Goal: Information Seeking & Learning: Learn about a topic

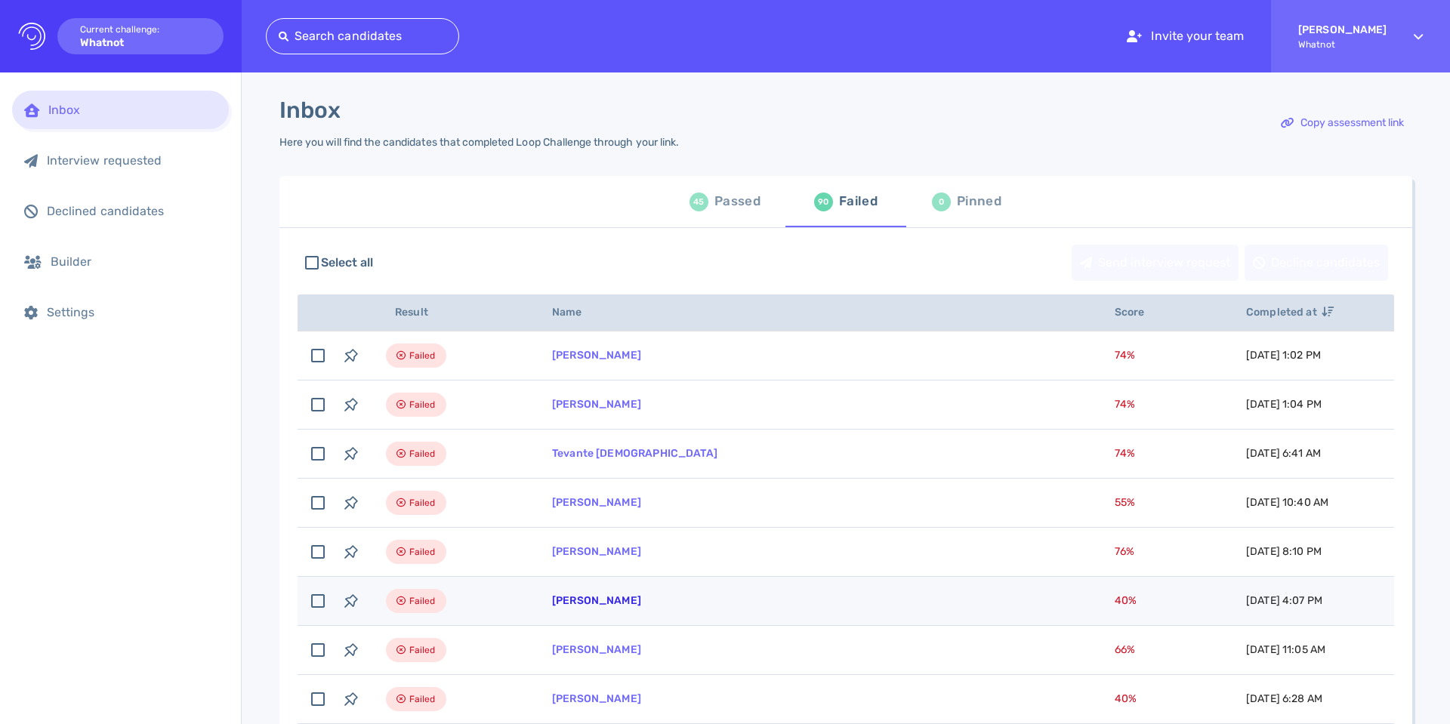
click at [612, 603] on link "[PERSON_NAME]" at bounding box center [596, 600] width 89 height 13
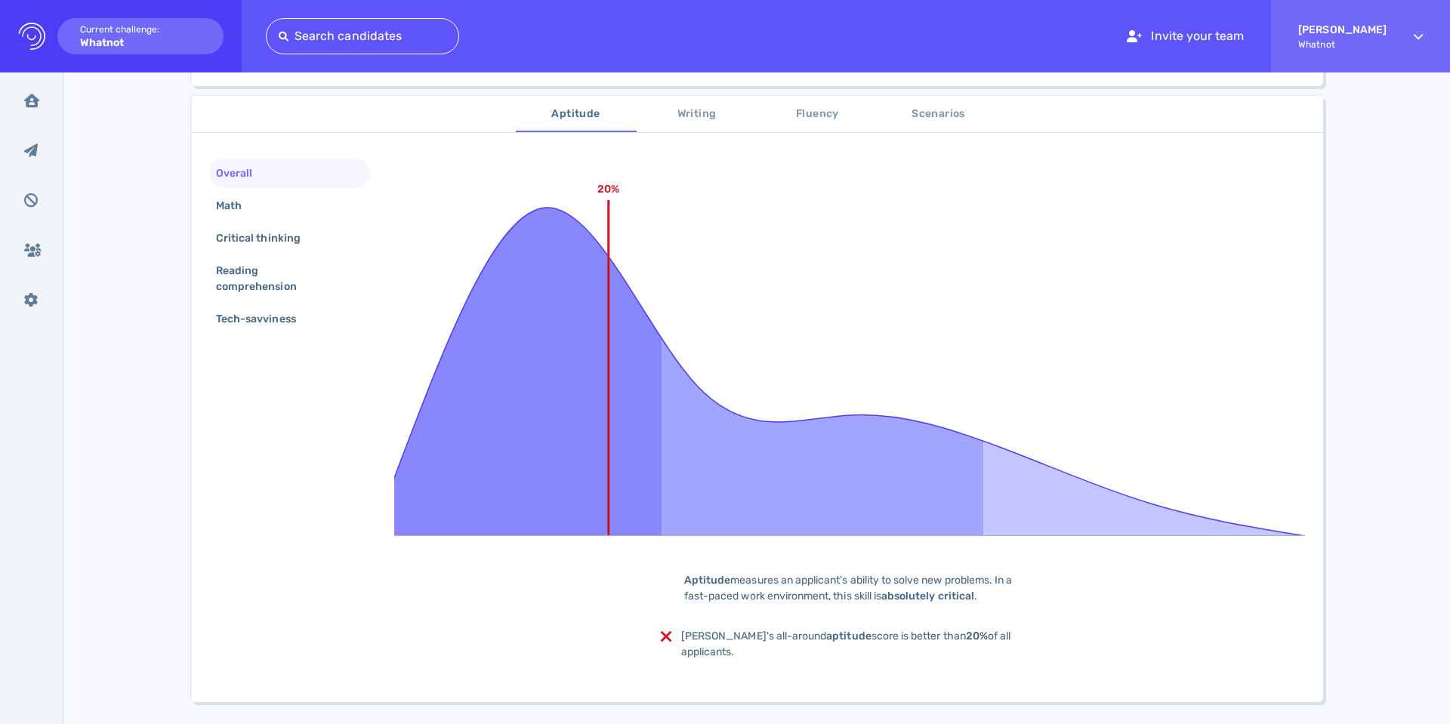
scroll to position [235, 0]
click at [230, 210] on div "Math" at bounding box center [236, 208] width 47 height 22
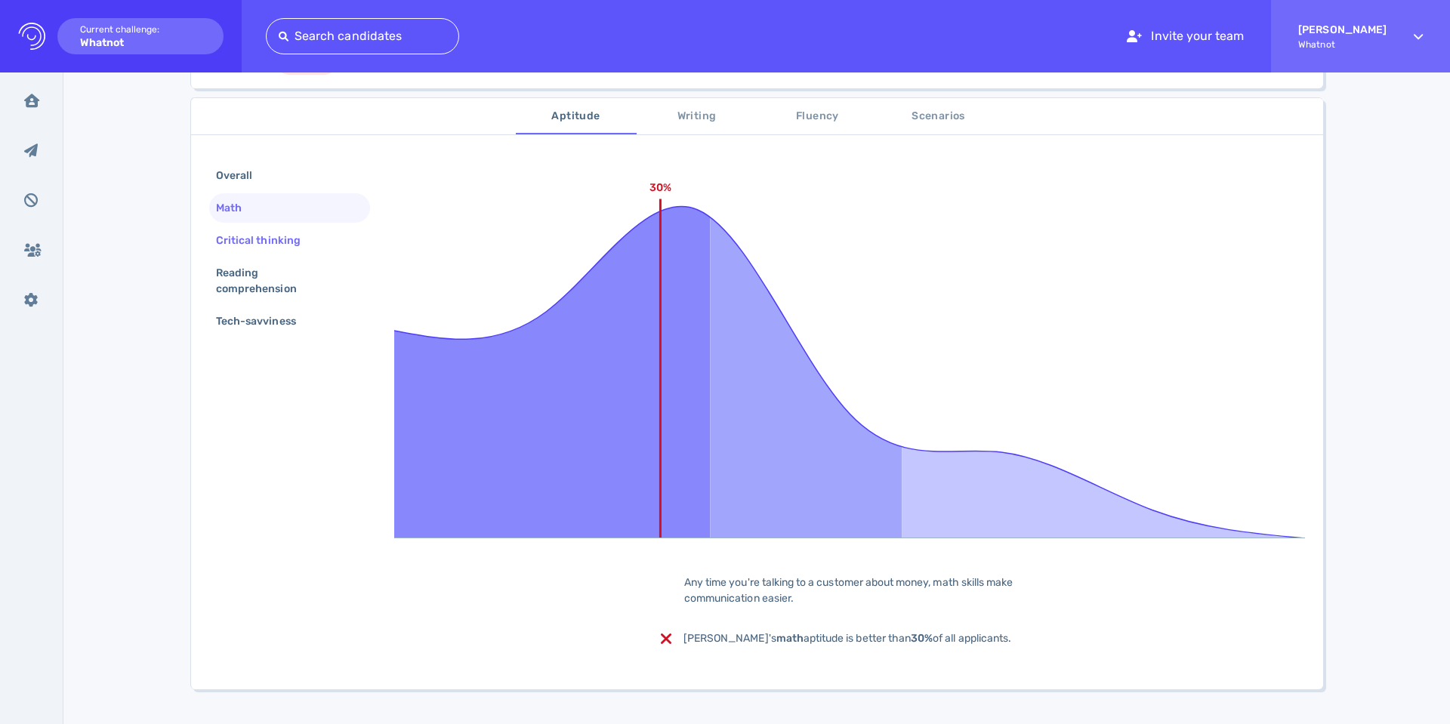
click at [244, 245] on div "Critical thinking" at bounding box center [266, 241] width 106 height 22
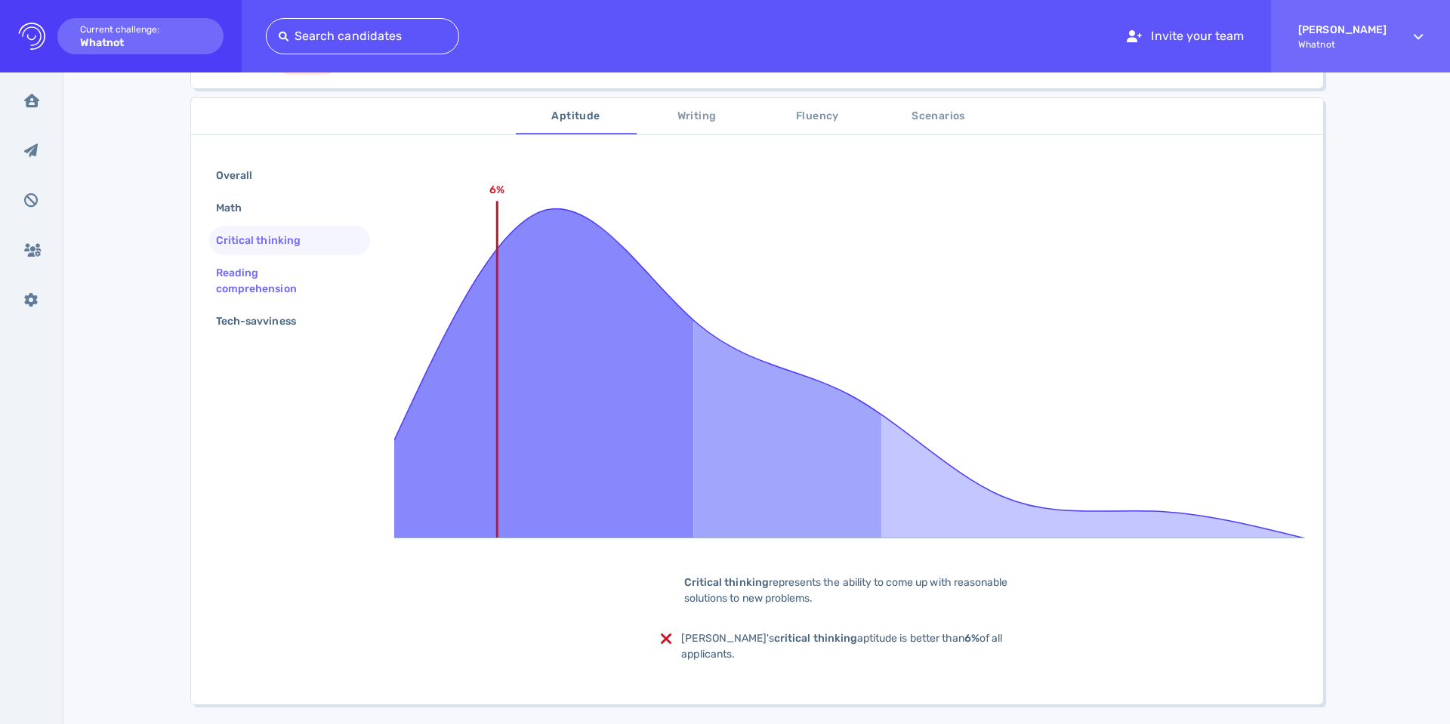
click at [242, 276] on div "Reading comprehension" at bounding box center [283, 281] width 141 height 38
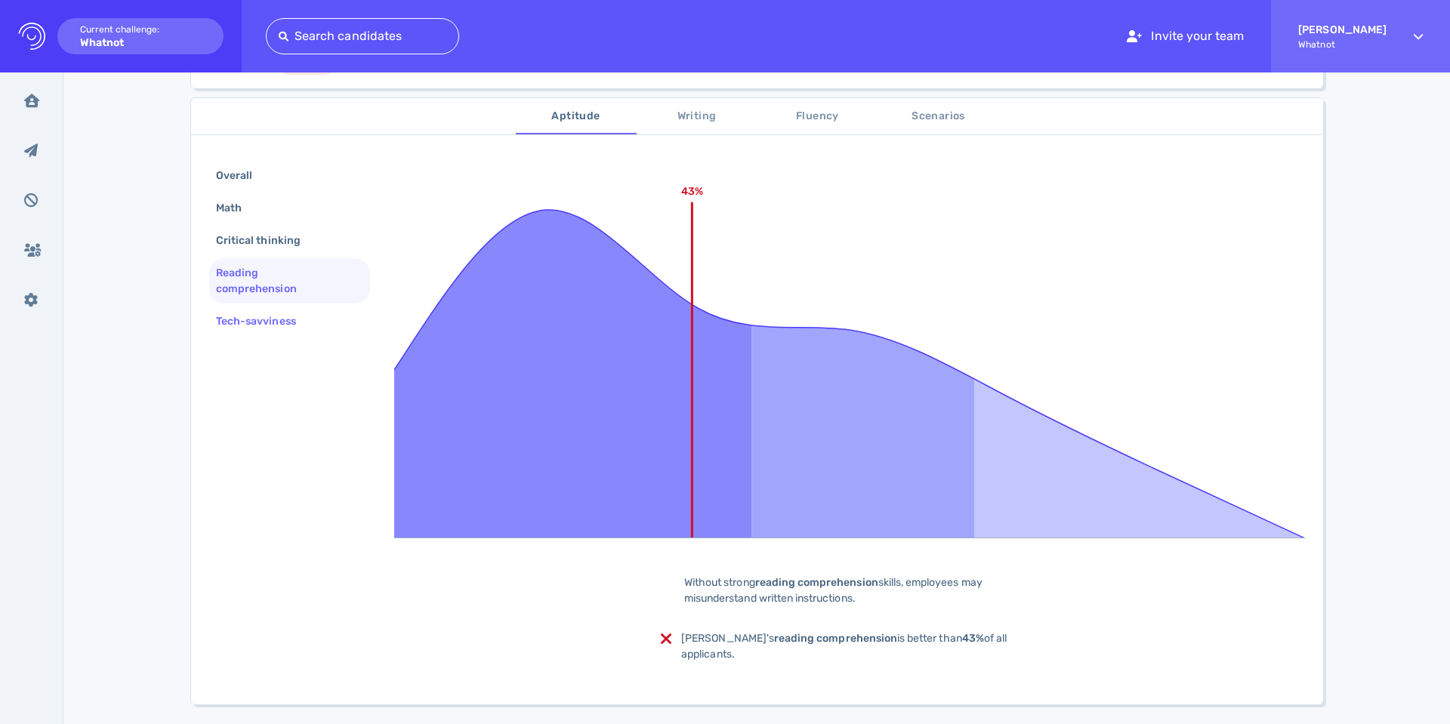
click at [239, 315] on div "Tech-savviness" at bounding box center [263, 321] width 101 height 22
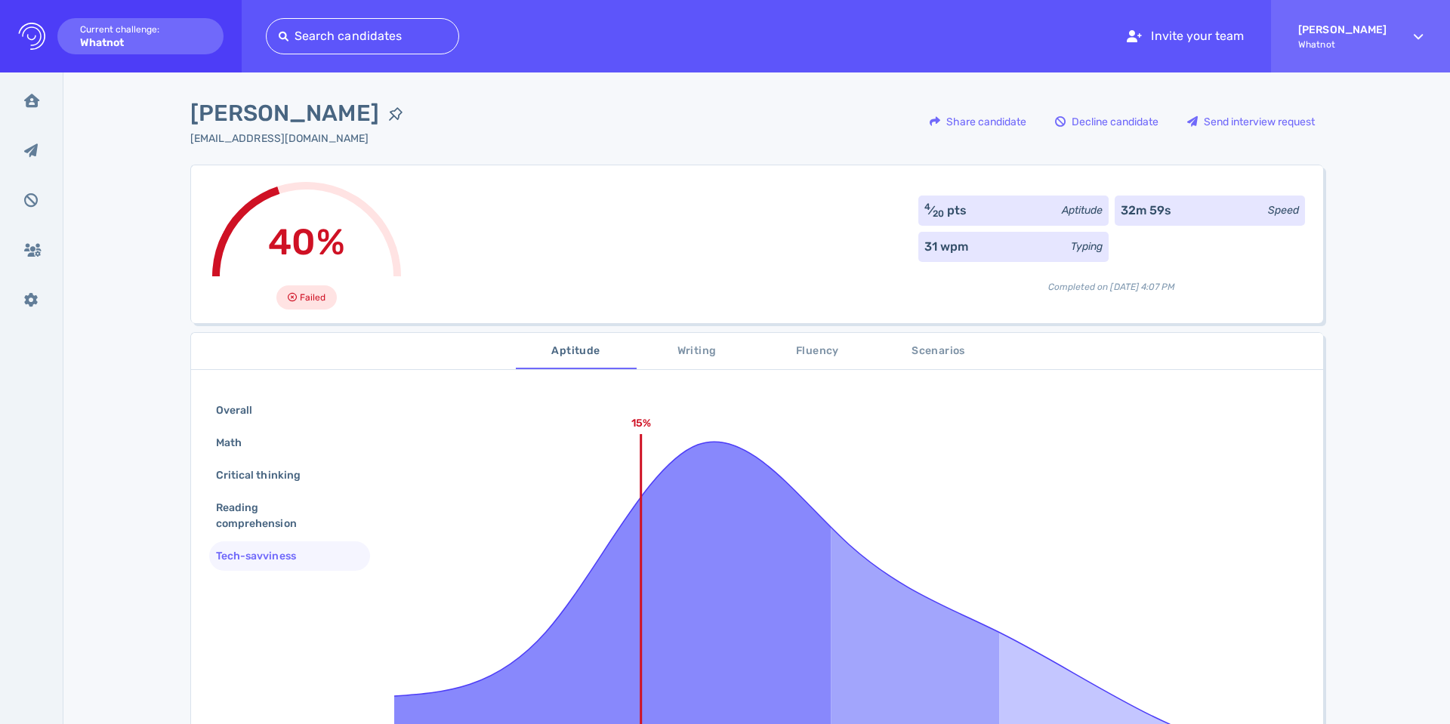
scroll to position [0, 0]
click at [228, 409] on div "Overall" at bounding box center [241, 411] width 57 height 22
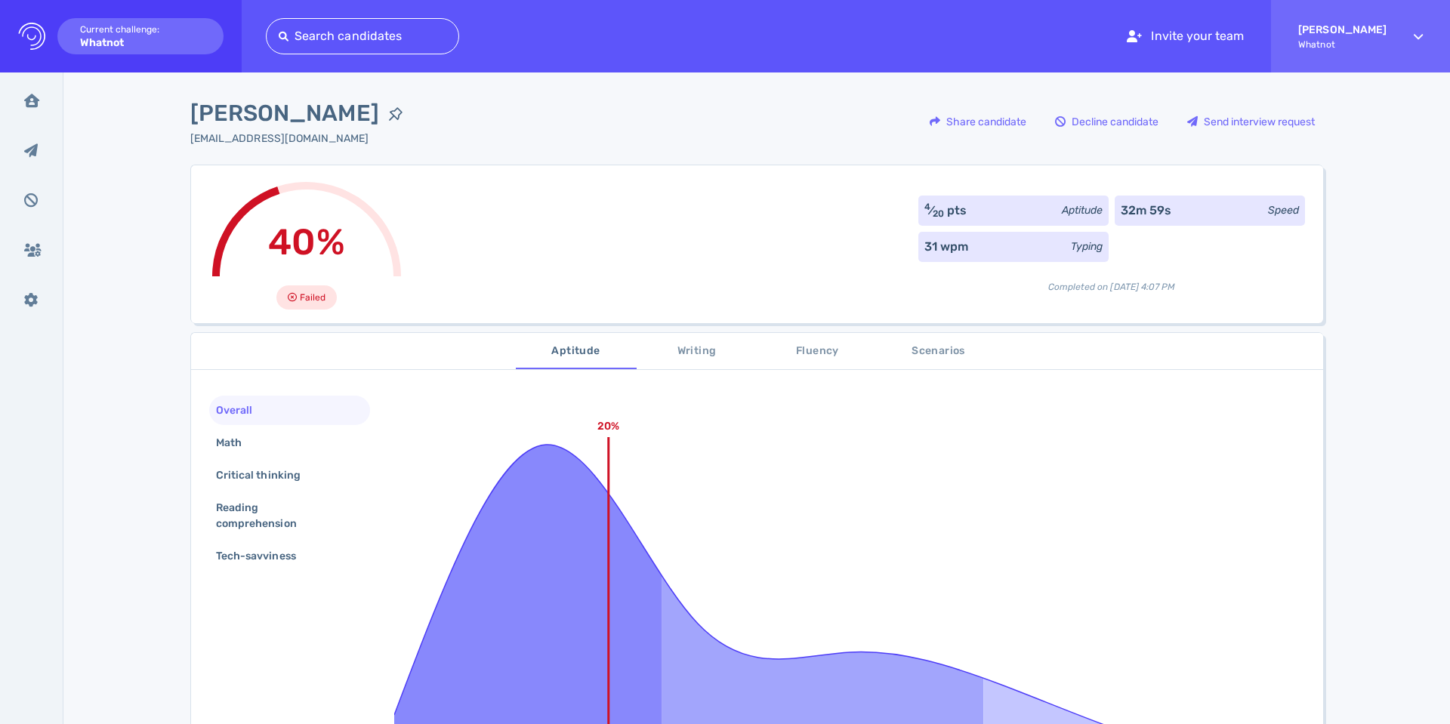
scroll to position [276, 0]
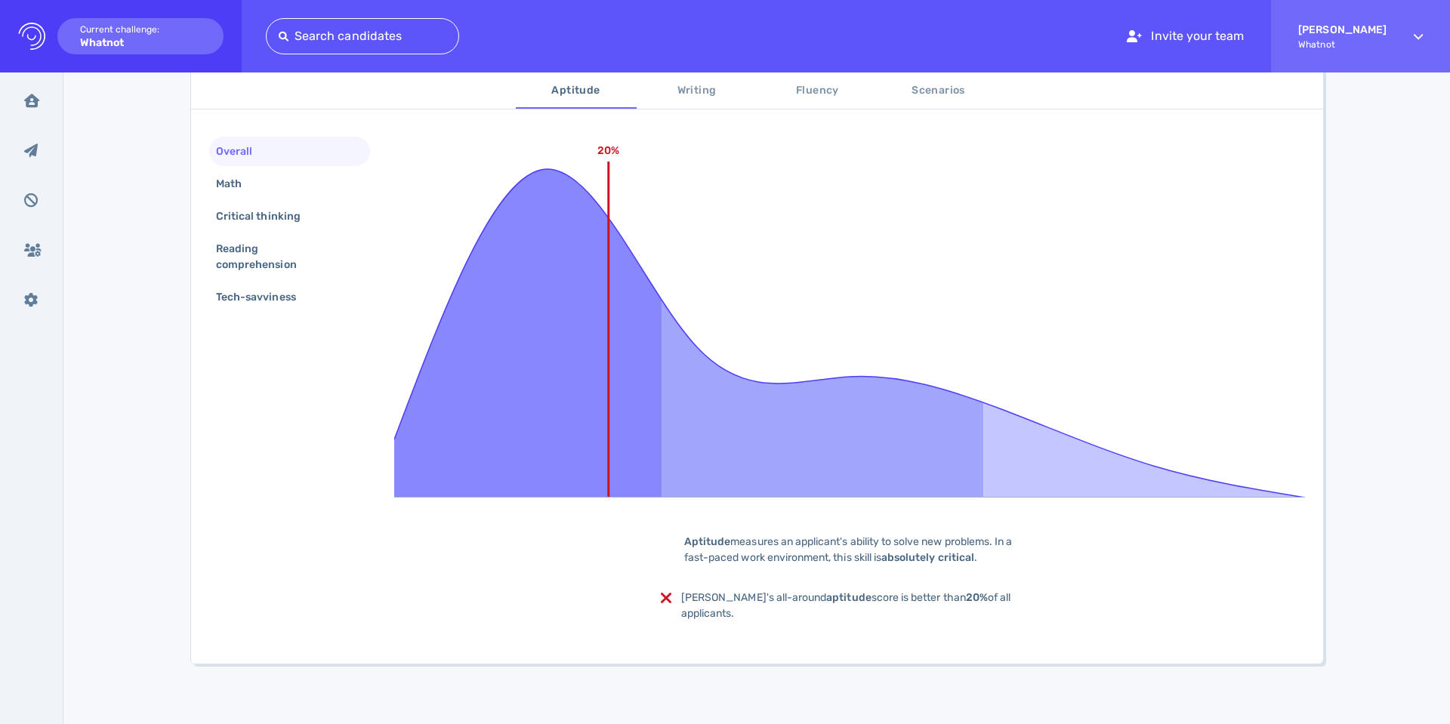
click at [677, 88] on span "Writing" at bounding box center [697, 91] width 103 height 19
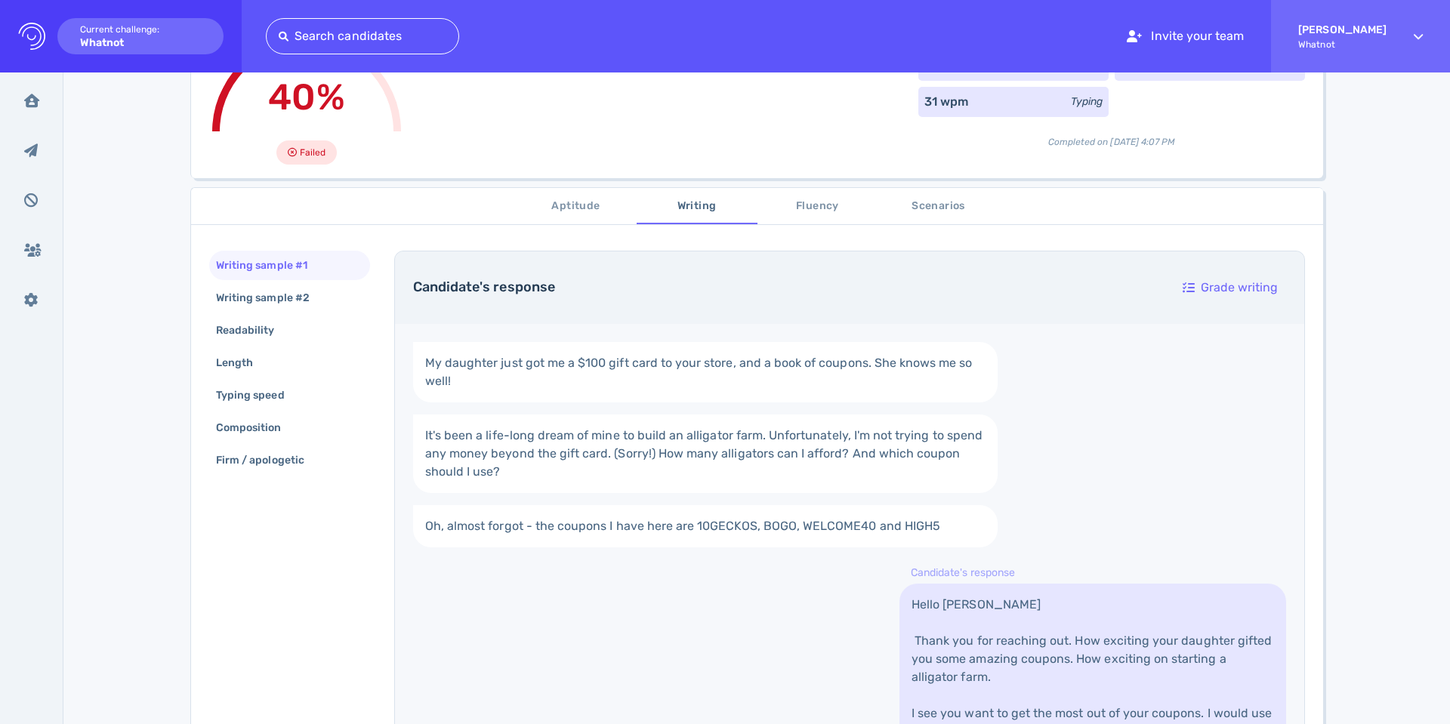
scroll to position [149, 0]
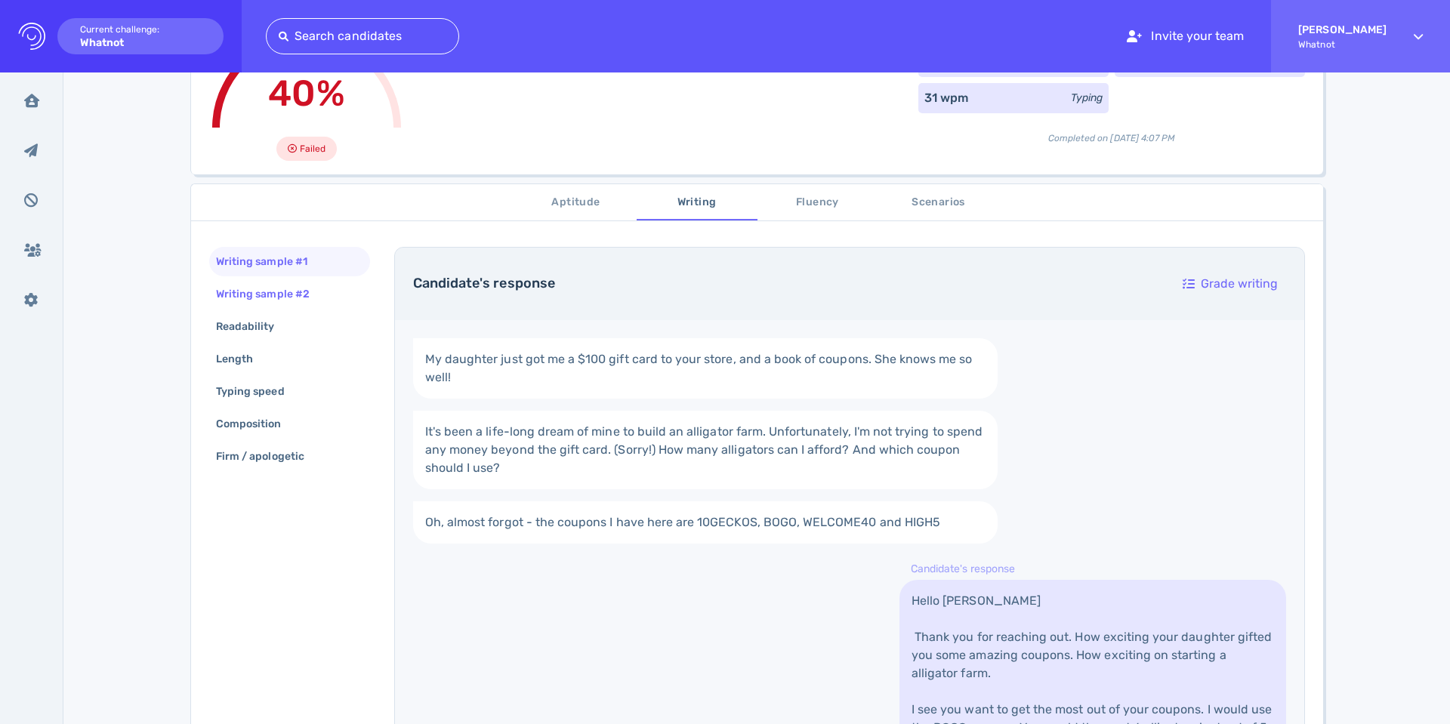
click at [290, 292] on div "Writing sample #2" at bounding box center [270, 294] width 115 height 22
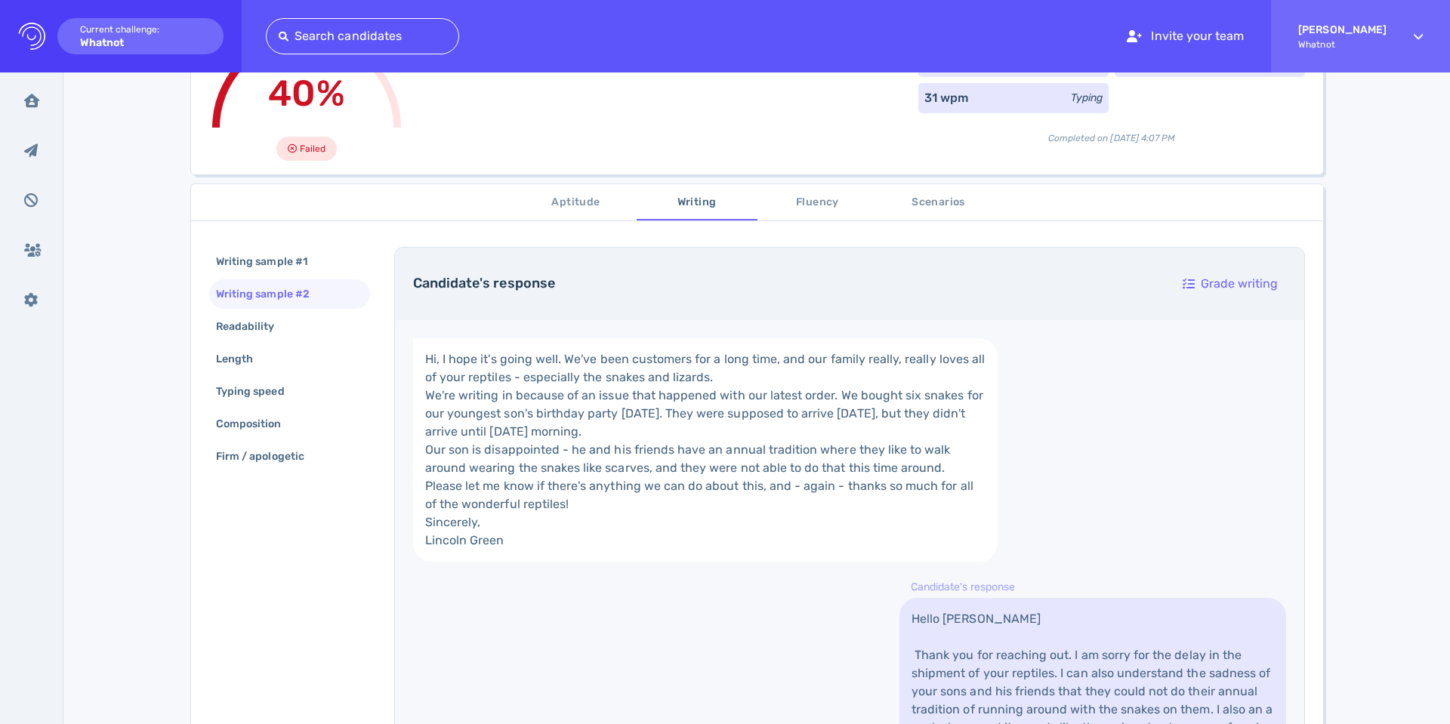
scroll to position [150, 0]
click at [592, 204] on span "Aptitude" at bounding box center [576, 201] width 103 height 19
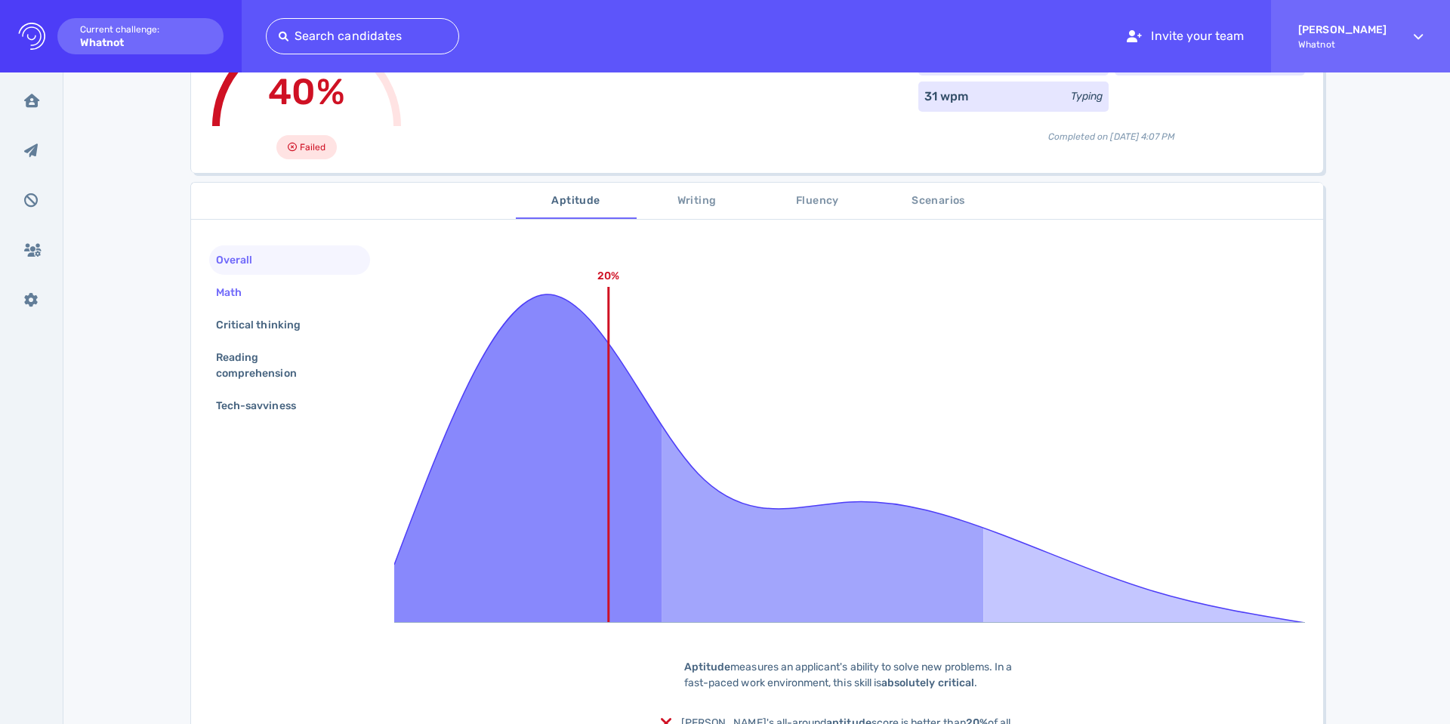
click at [223, 285] on div "Math" at bounding box center [236, 293] width 47 height 22
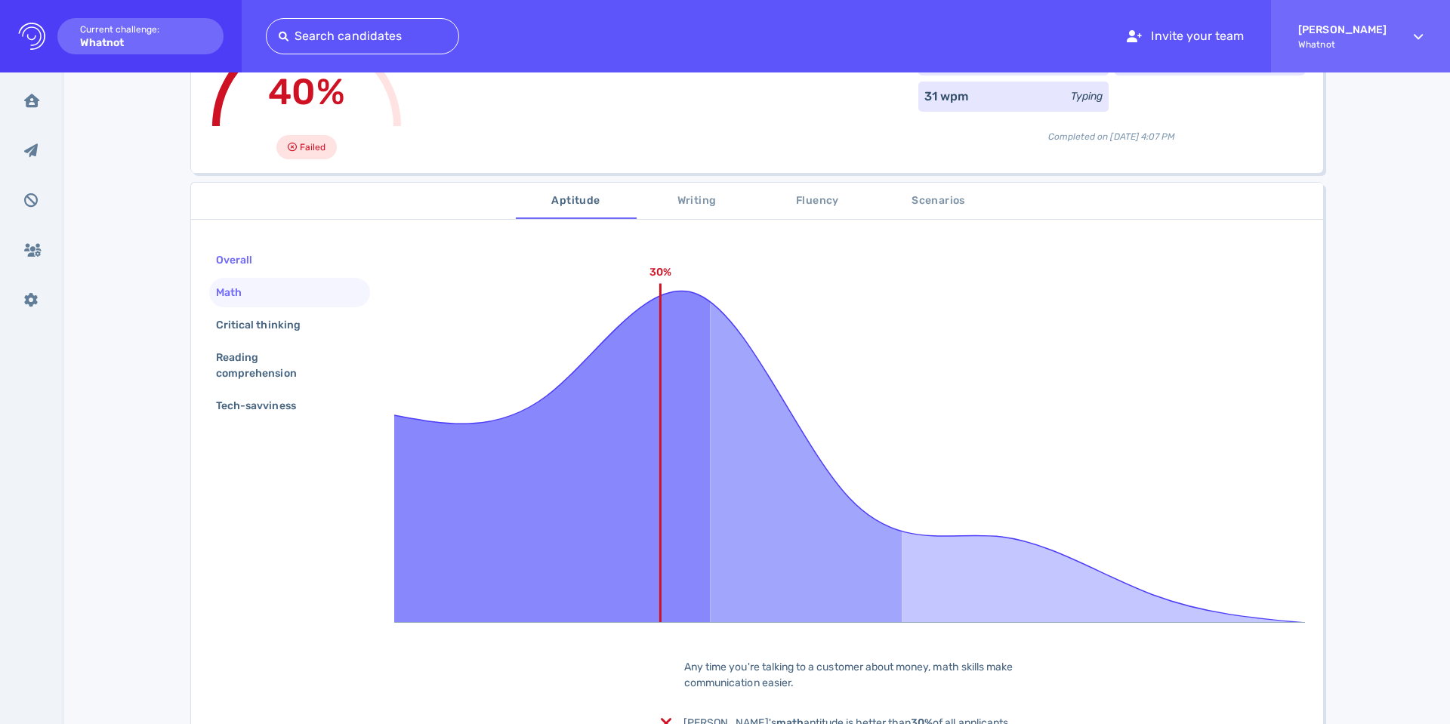
scroll to position [150, 0]
click at [685, 197] on span "Writing" at bounding box center [697, 202] width 103 height 19
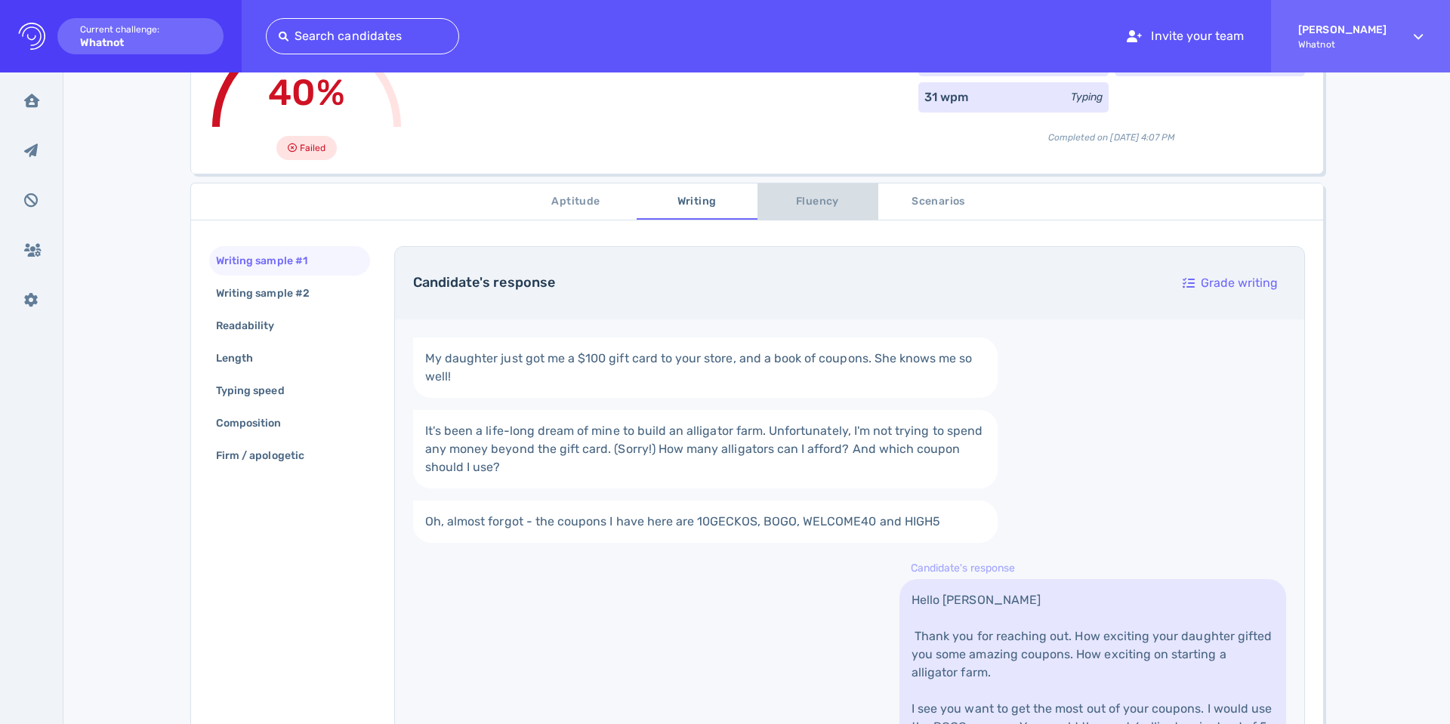
click at [767, 201] on span "Fluency" at bounding box center [818, 202] width 103 height 19
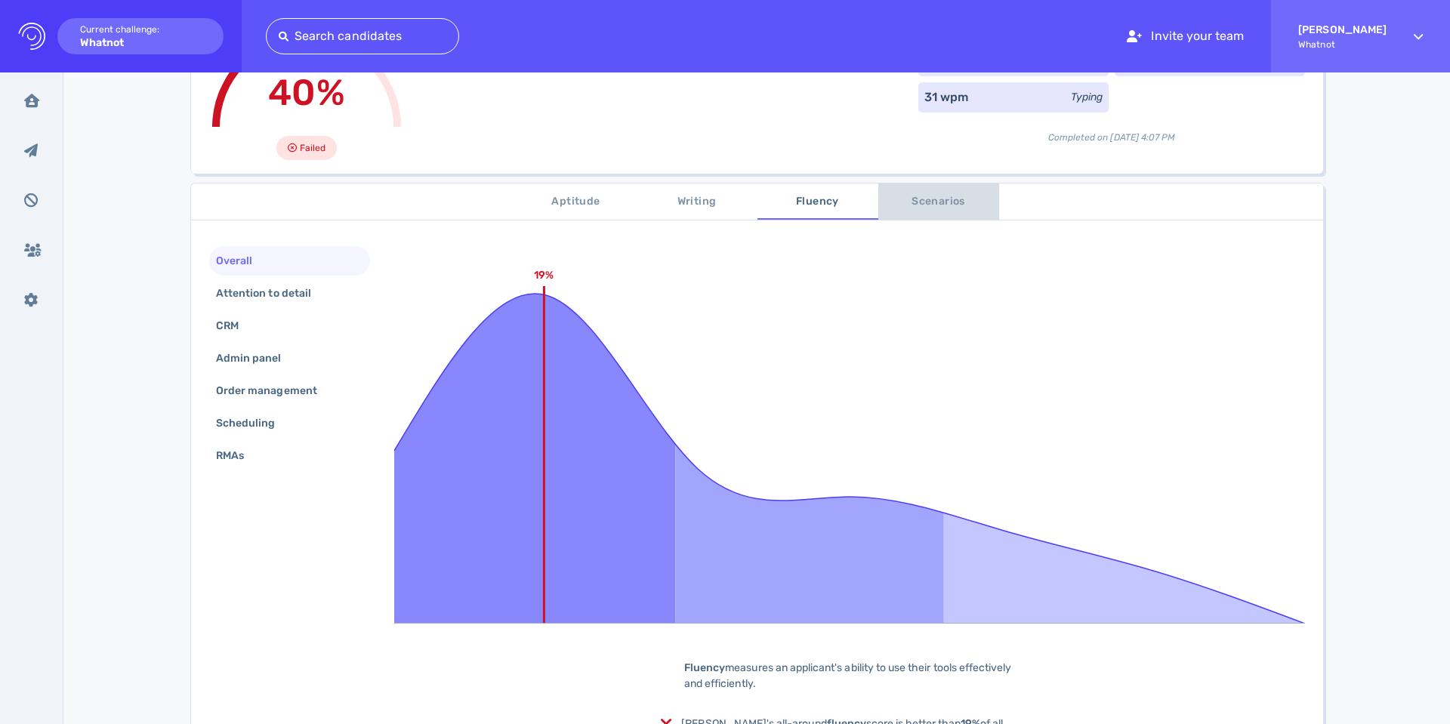
click at [904, 199] on span "Scenarios" at bounding box center [938, 202] width 103 height 19
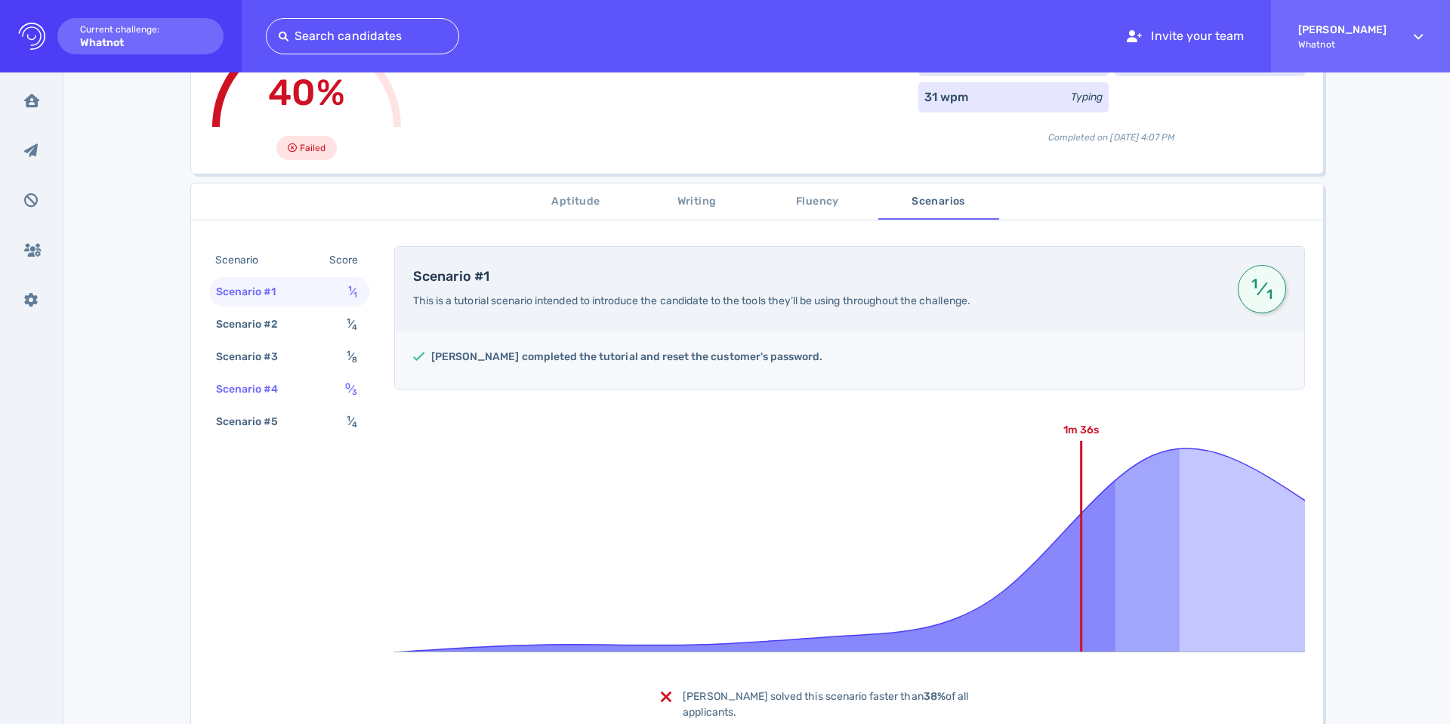
click at [243, 384] on div "Scenario #4" at bounding box center [255, 389] width 84 height 22
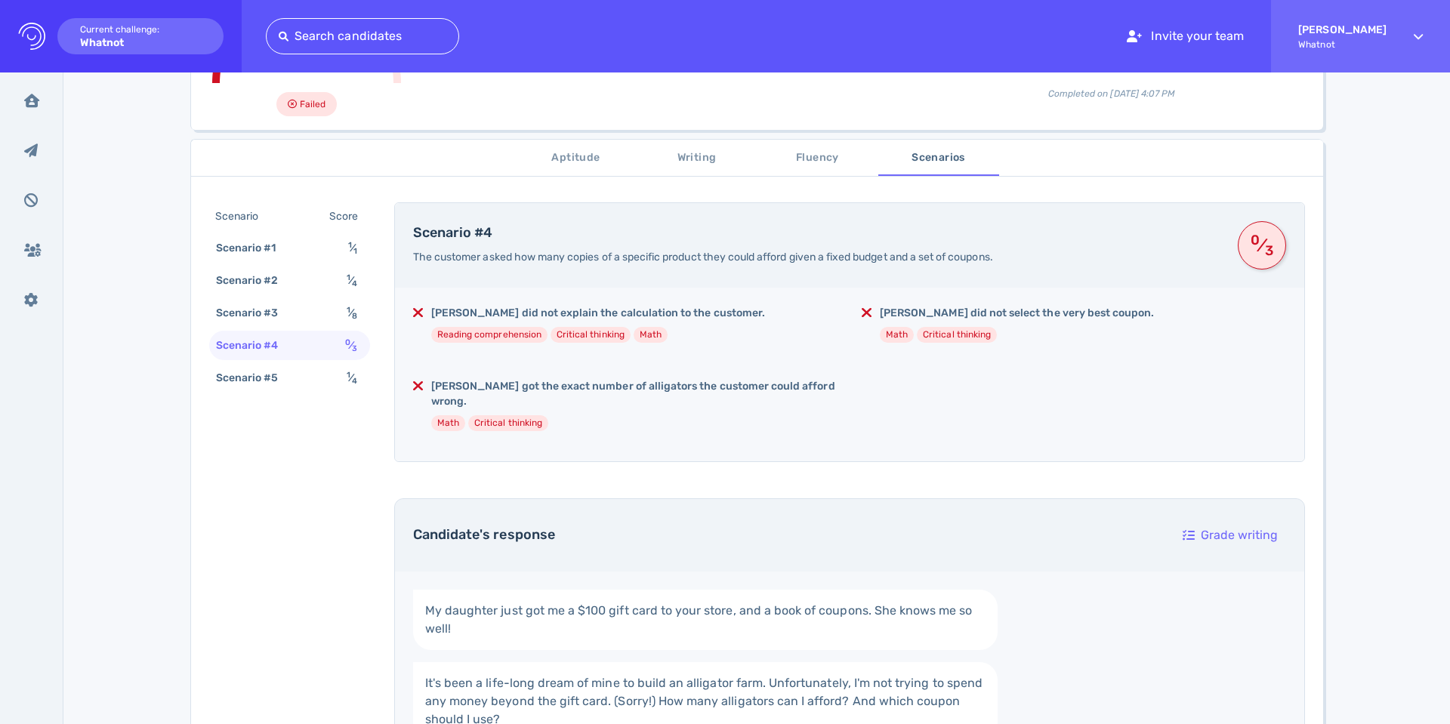
scroll to position [190, 0]
click at [351, 243] on div "1 ⁄ 1" at bounding box center [355, 251] width 21 height 22
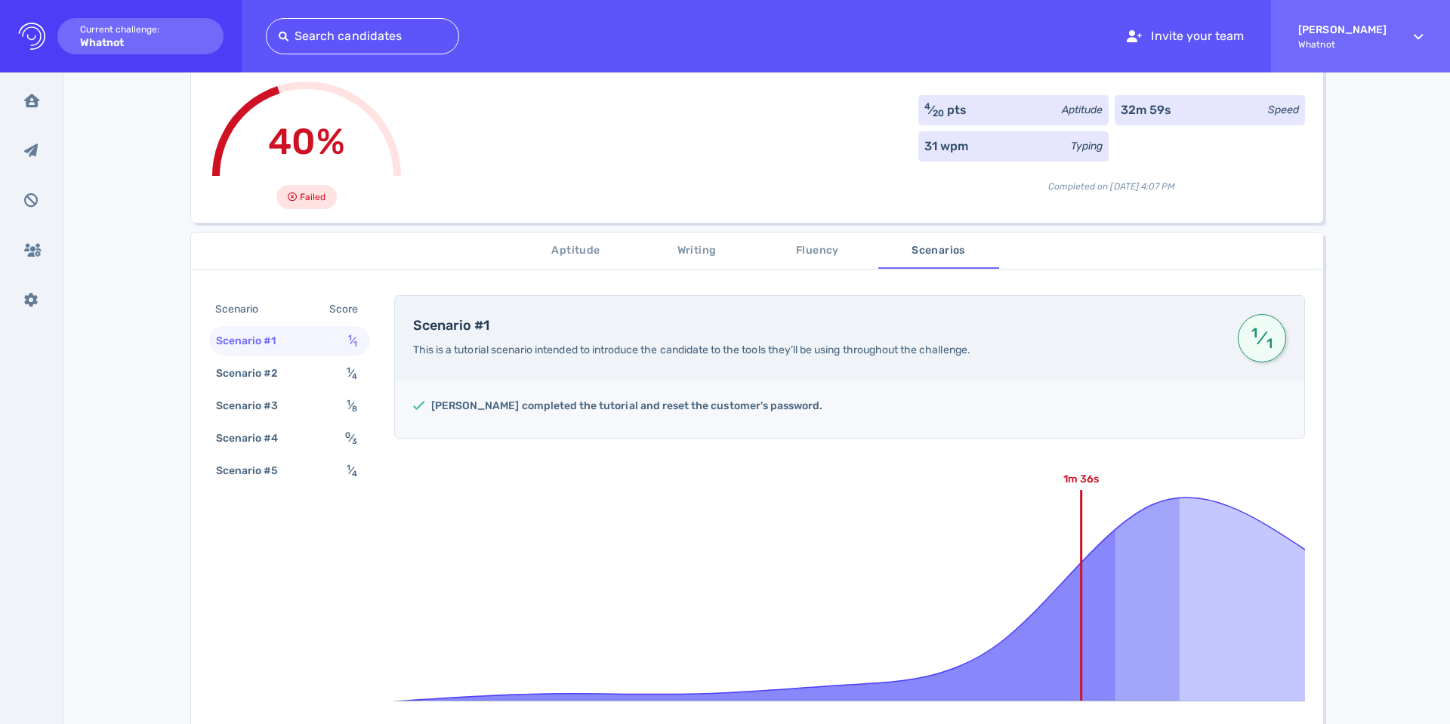
scroll to position [88, 0]
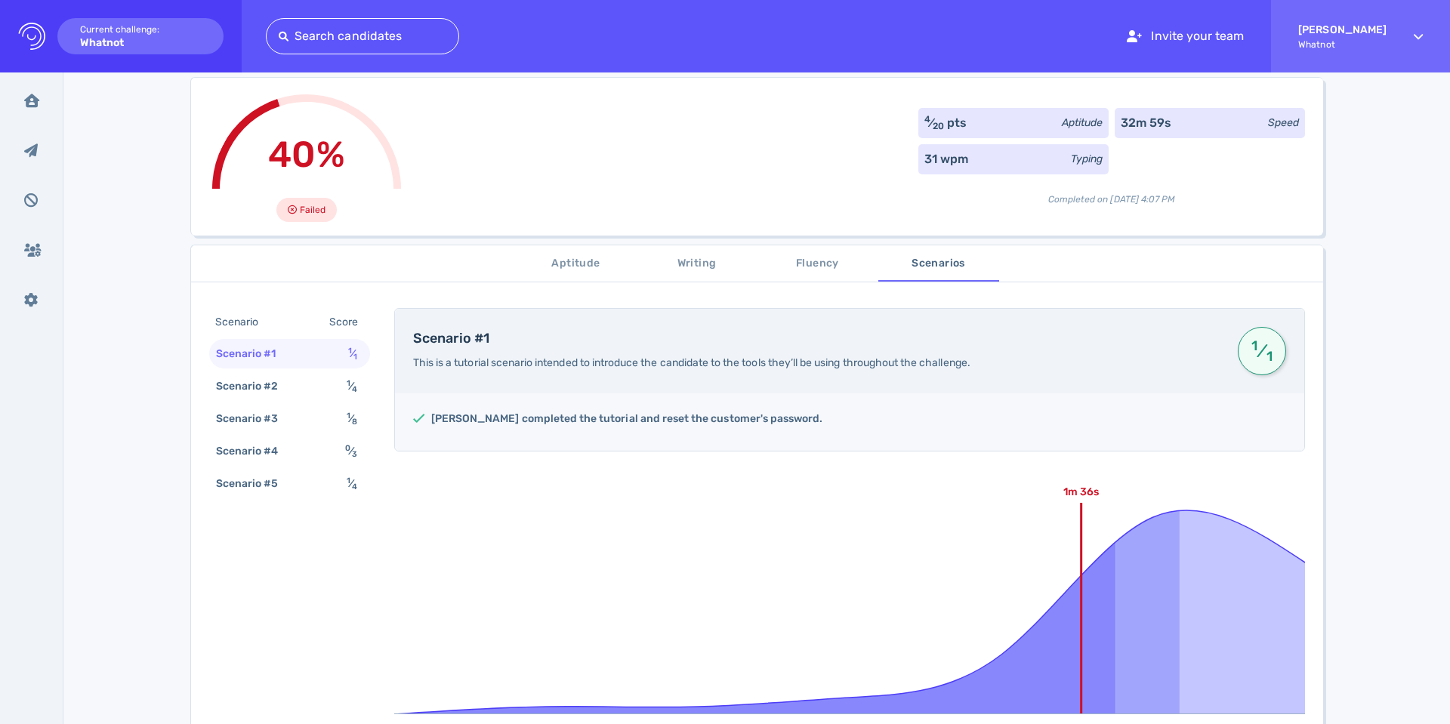
click at [588, 258] on span "Aptitude" at bounding box center [576, 264] width 103 height 19
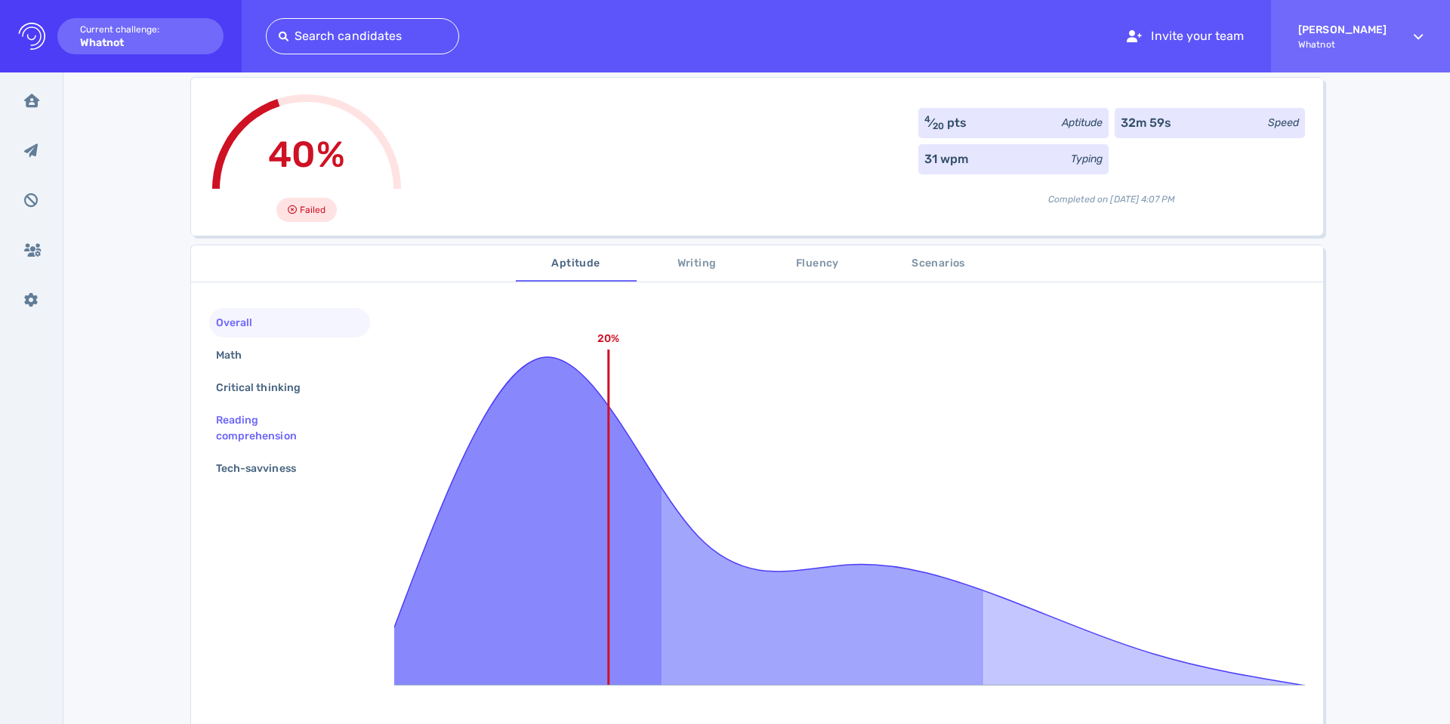
click at [266, 416] on div "Reading comprehension" at bounding box center [283, 428] width 141 height 38
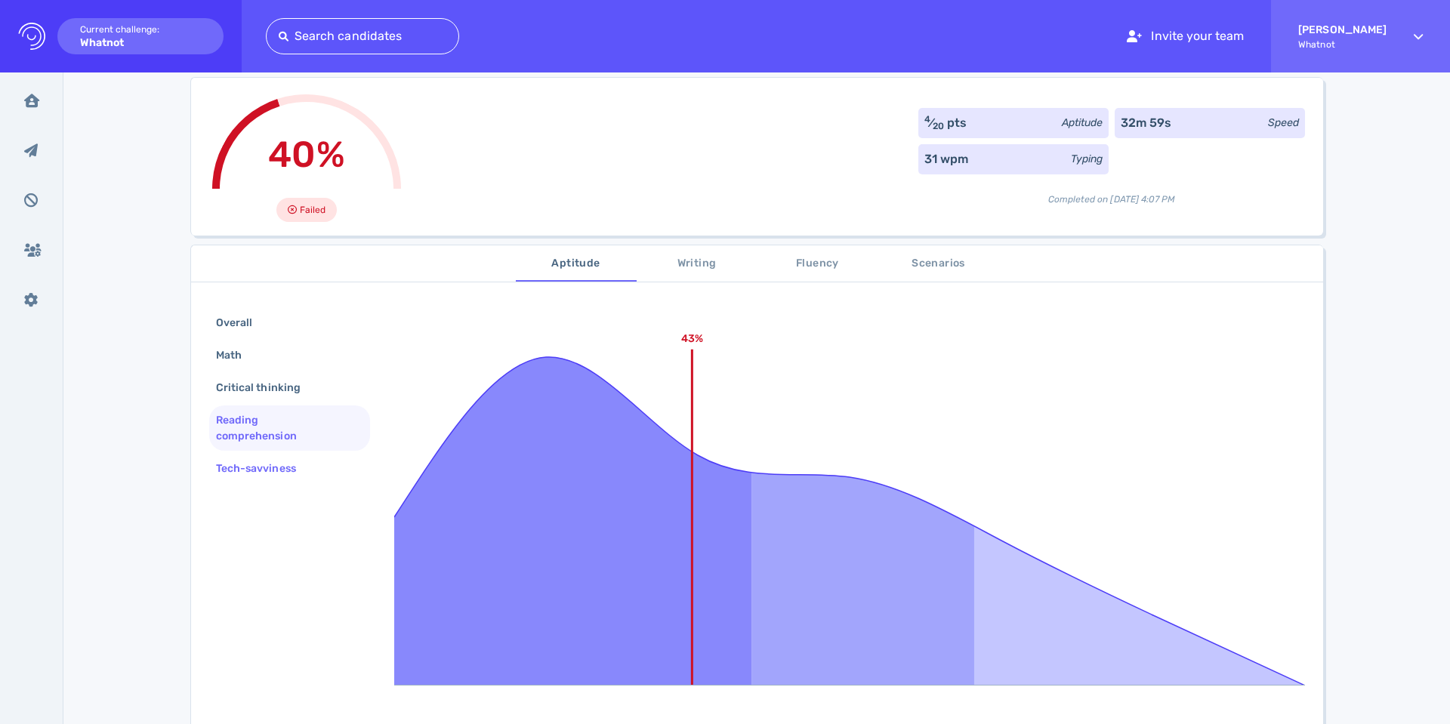
click at [255, 475] on div "Tech-savviness" at bounding box center [263, 469] width 101 height 22
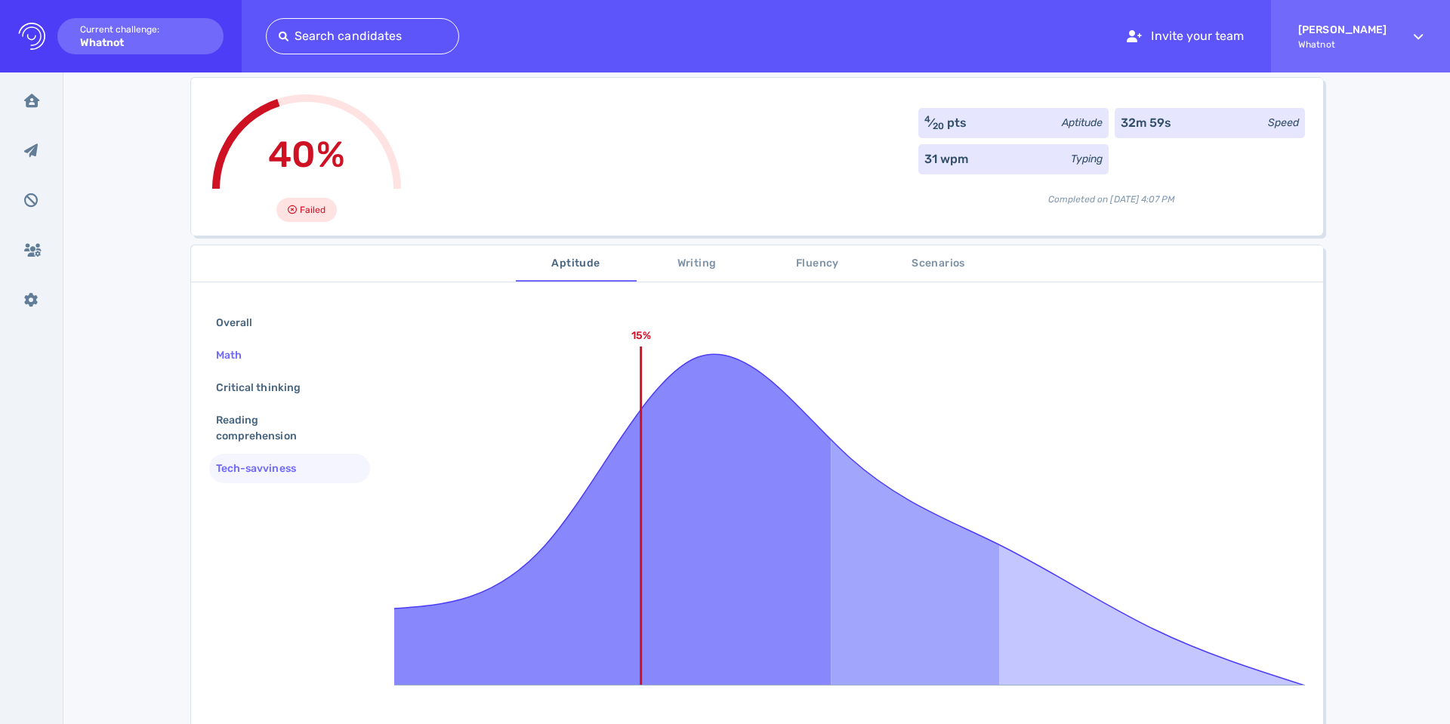
click at [218, 350] on div "Math" at bounding box center [236, 355] width 47 height 22
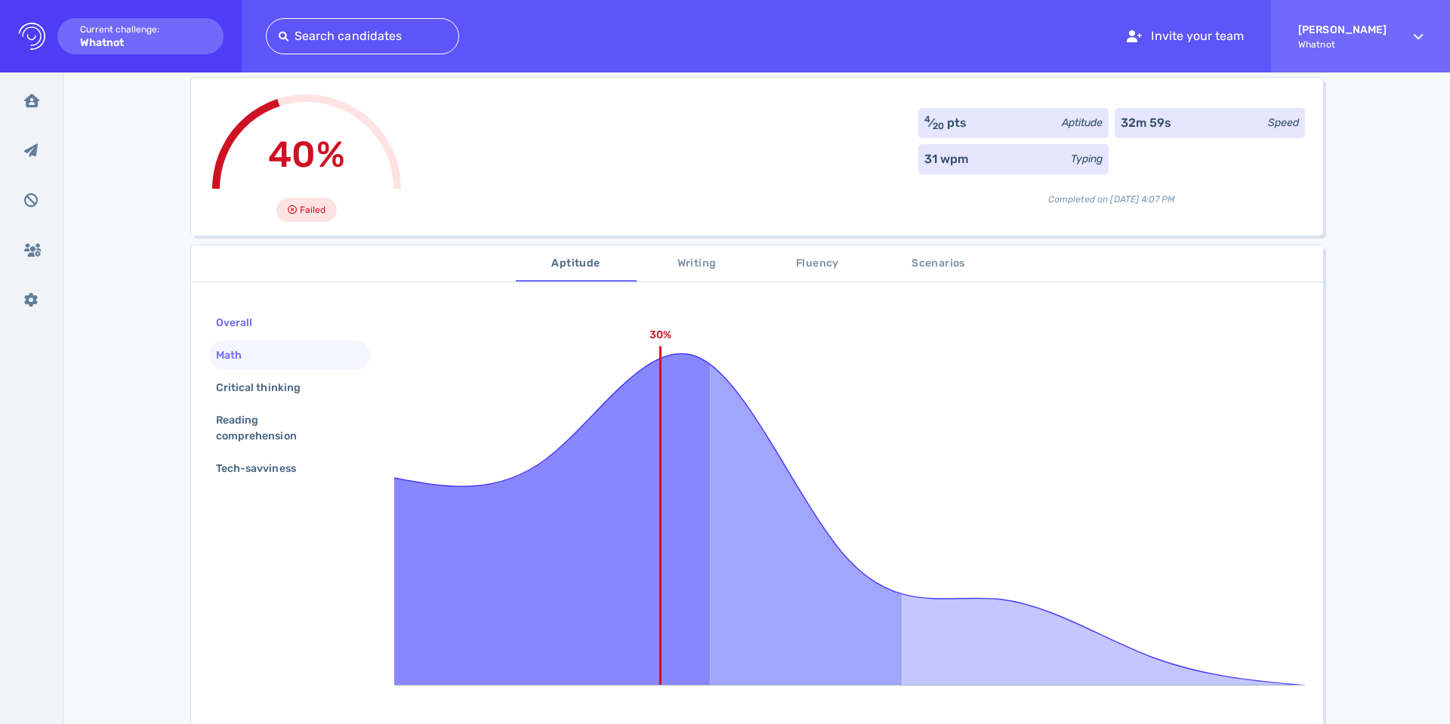
click at [233, 318] on div "Overall" at bounding box center [241, 323] width 57 height 22
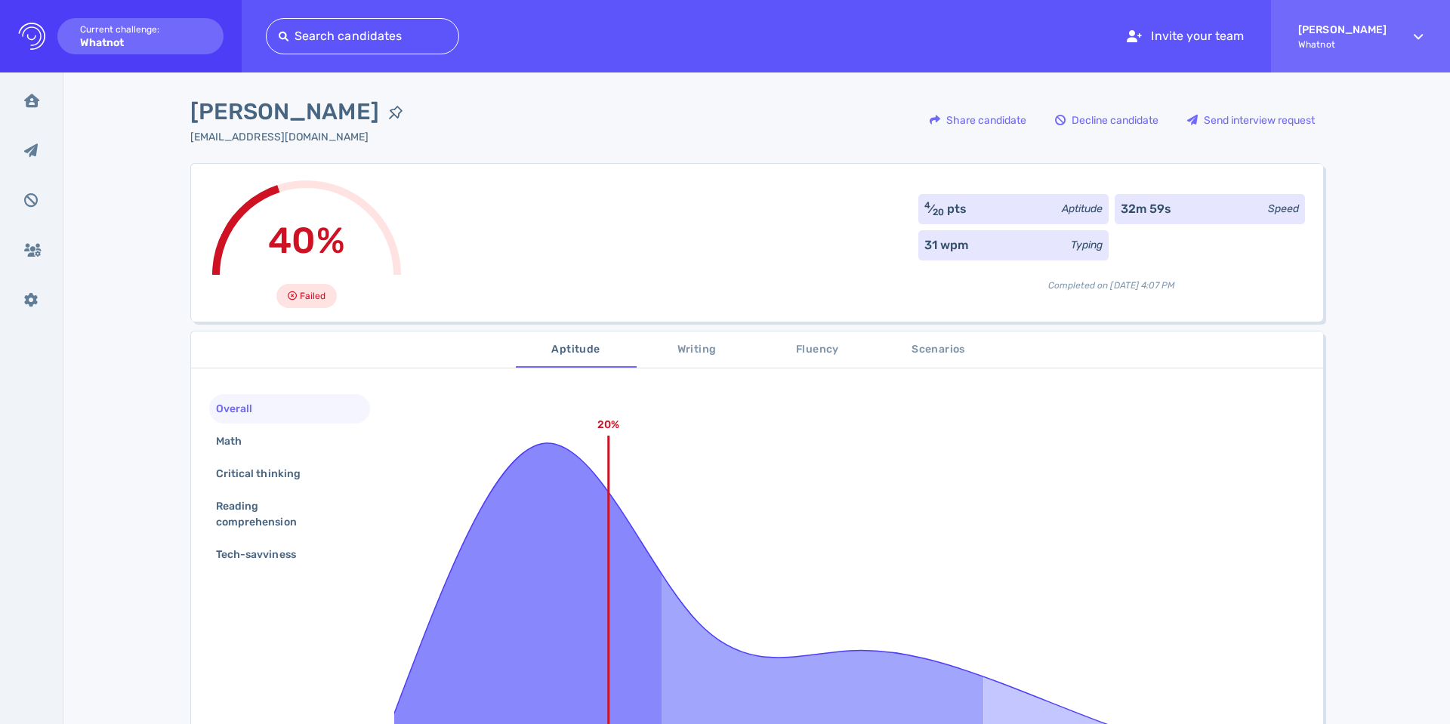
scroll to position [0, 0]
click at [710, 355] on span "Writing" at bounding box center [697, 351] width 103 height 19
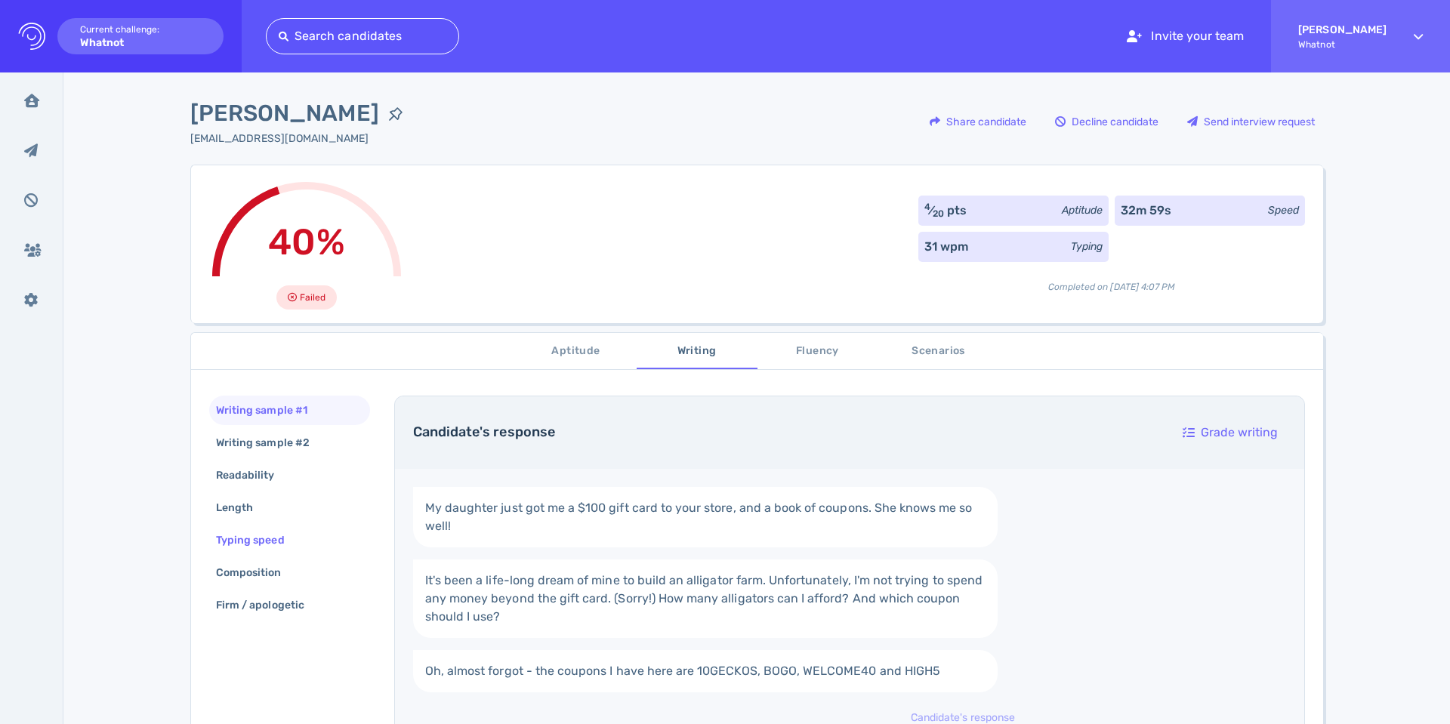
click at [259, 549] on div "Typing speed" at bounding box center [258, 540] width 90 height 22
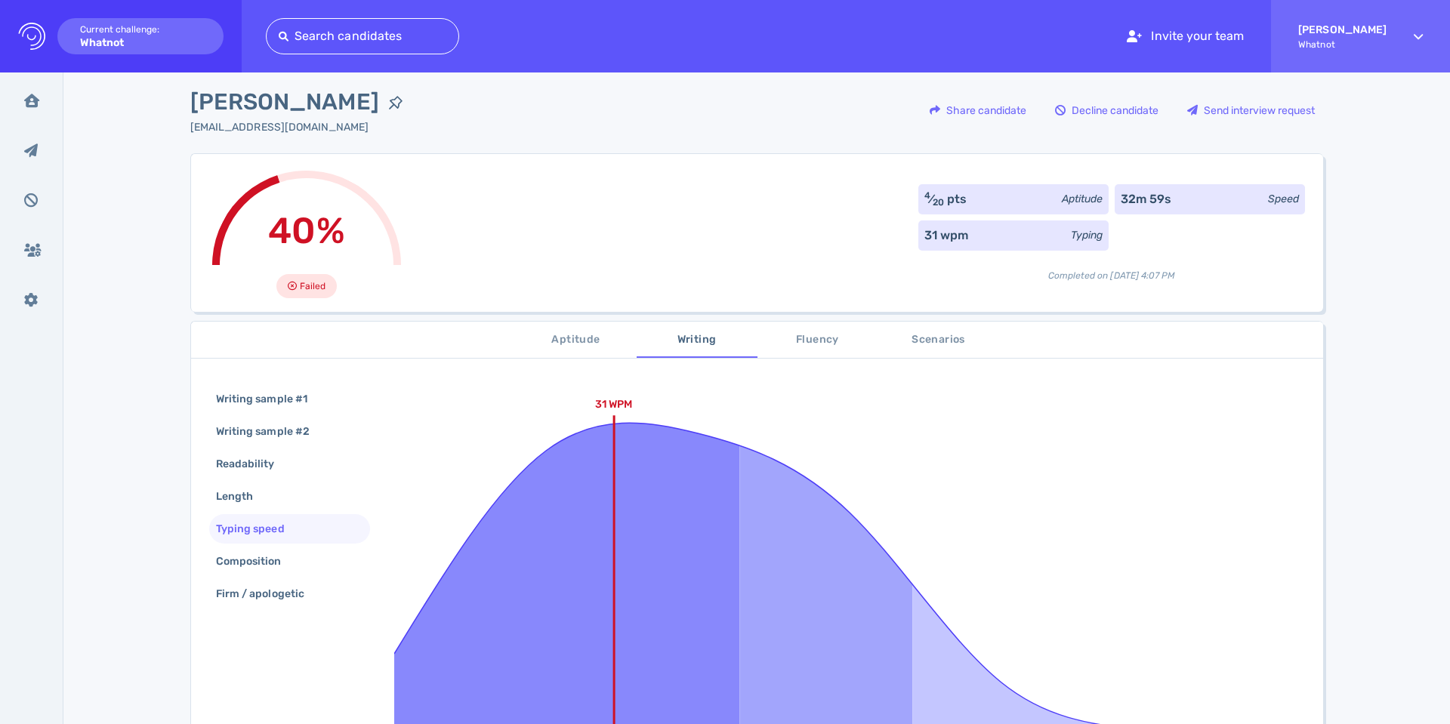
click at [563, 347] on span "Aptitude" at bounding box center [576, 340] width 103 height 19
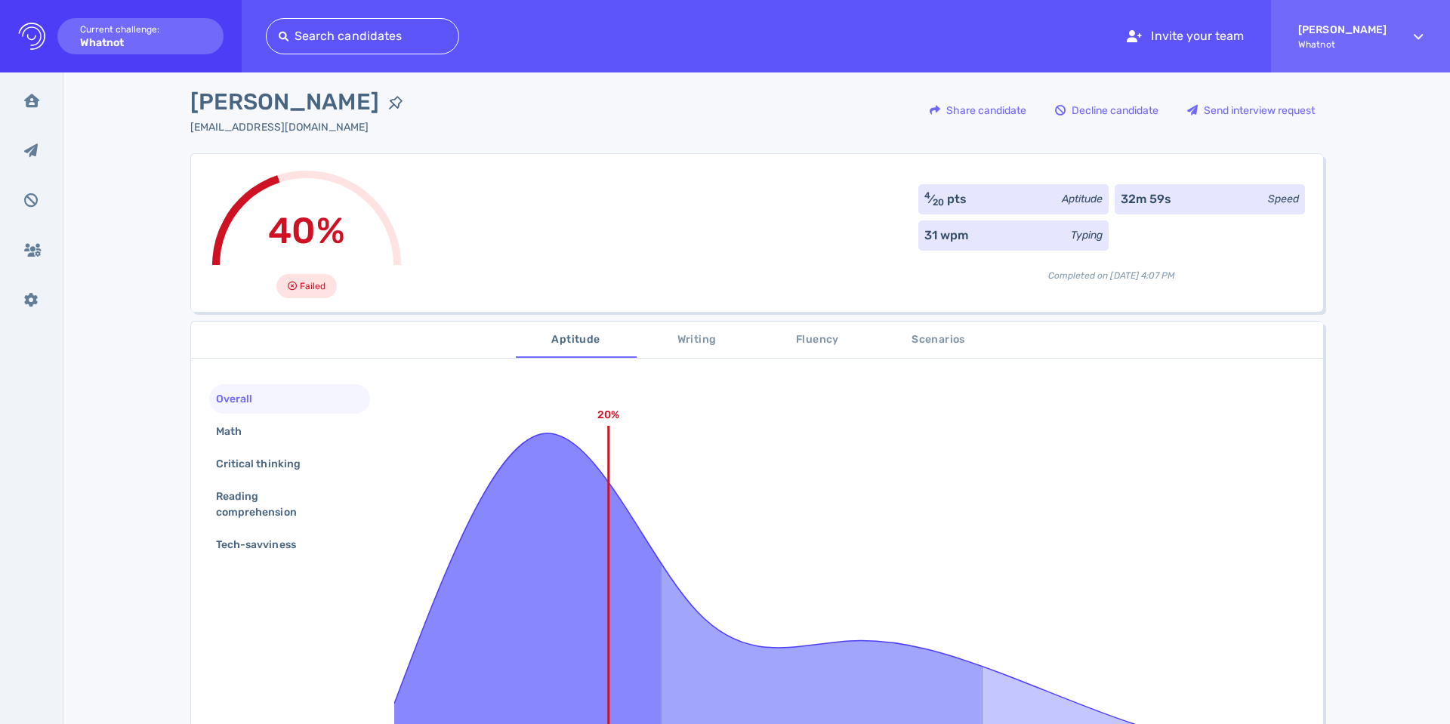
scroll to position [8, 0]
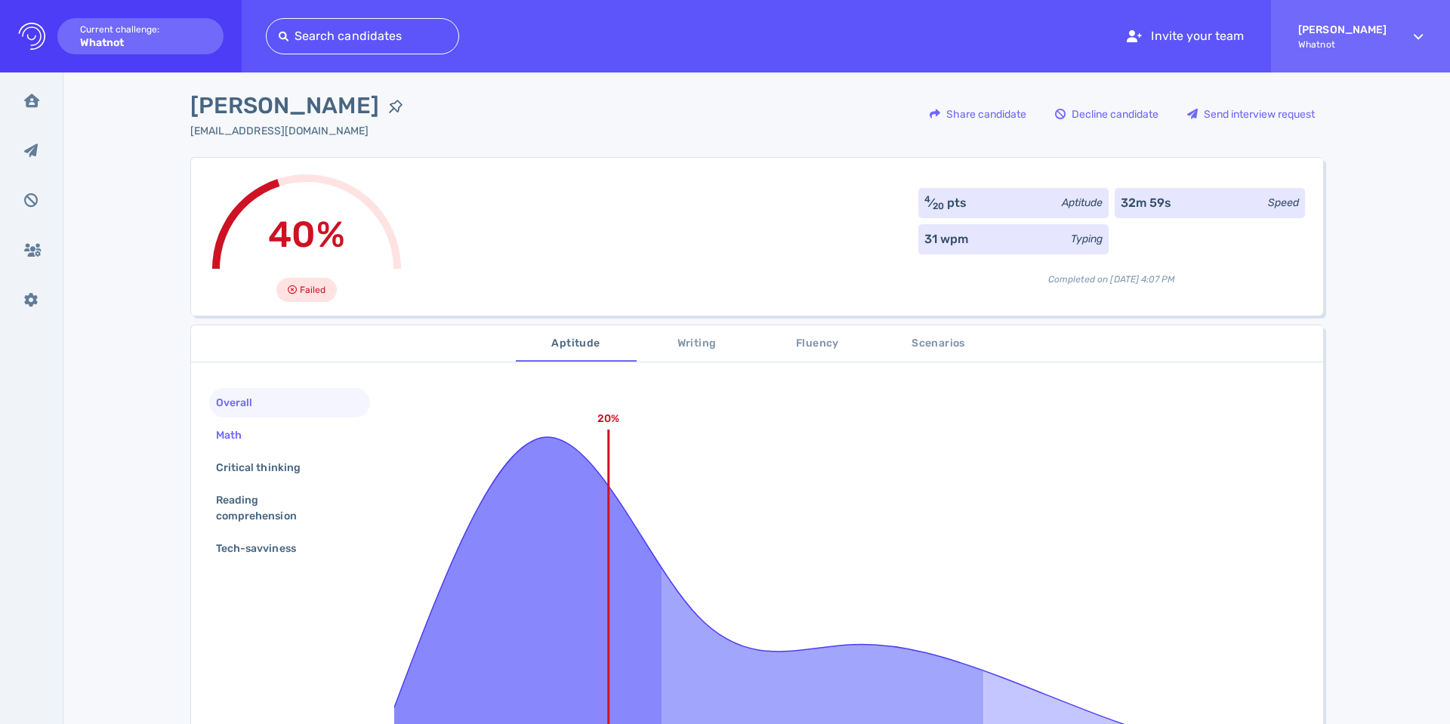
click at [244, 434] on div "Math" at bounding box center [236, 435] width 47 height 22
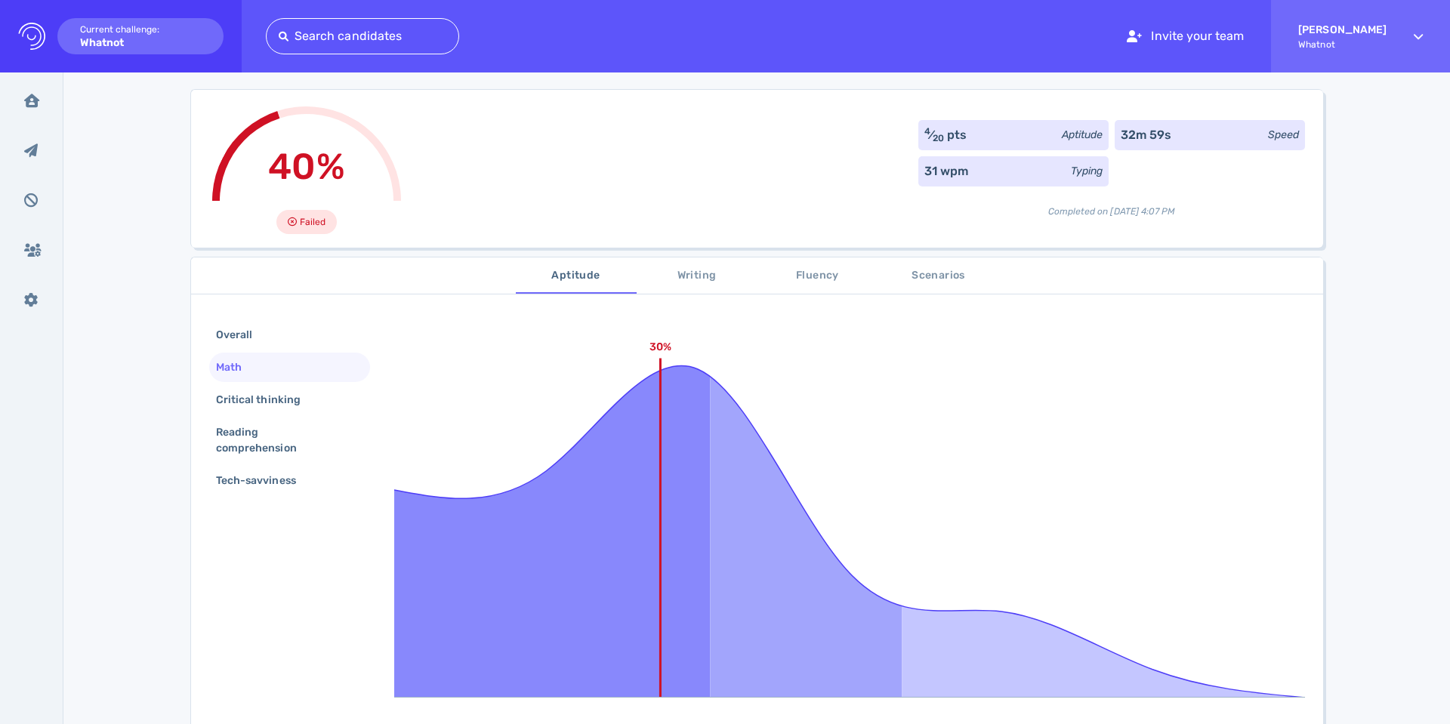
scroll to position [66, 0]
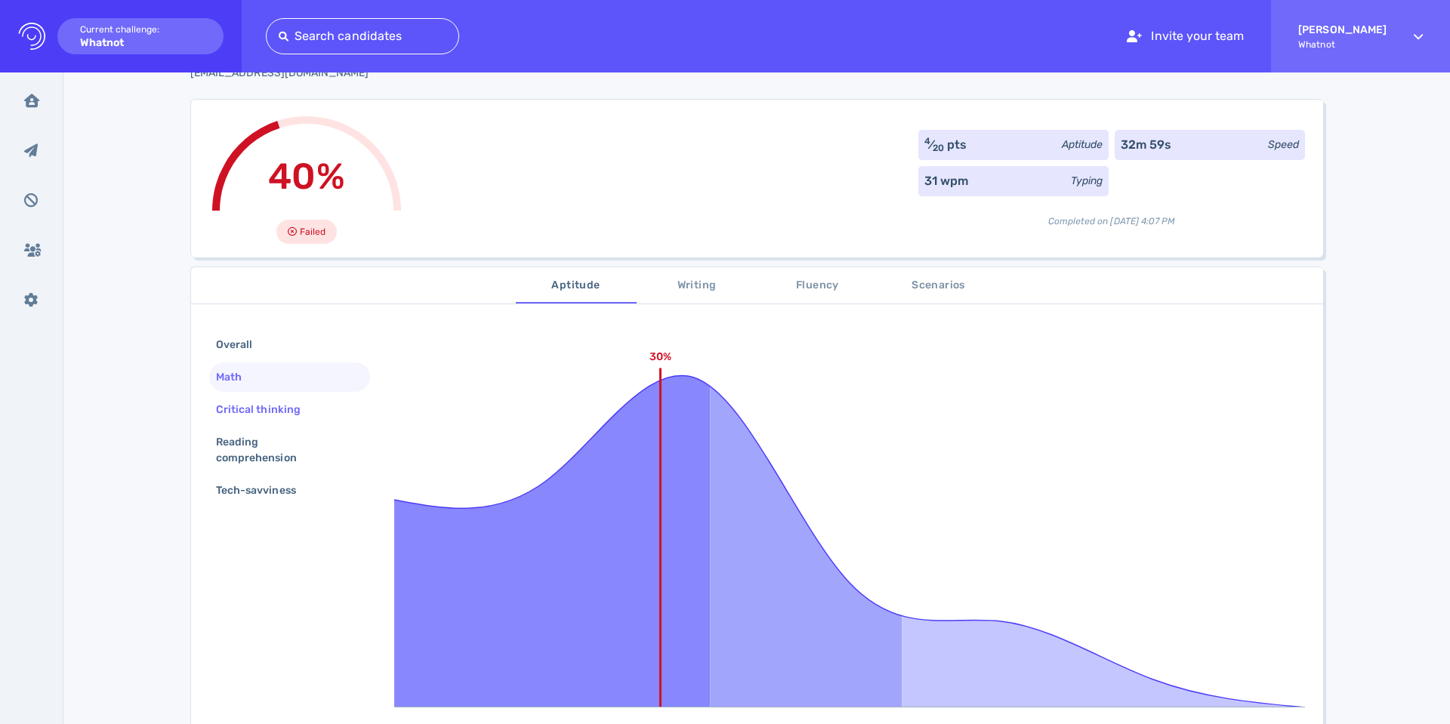
click at [267, 401] on div "Critical thinking" at bounding box center [266, 410] width 106 height 22
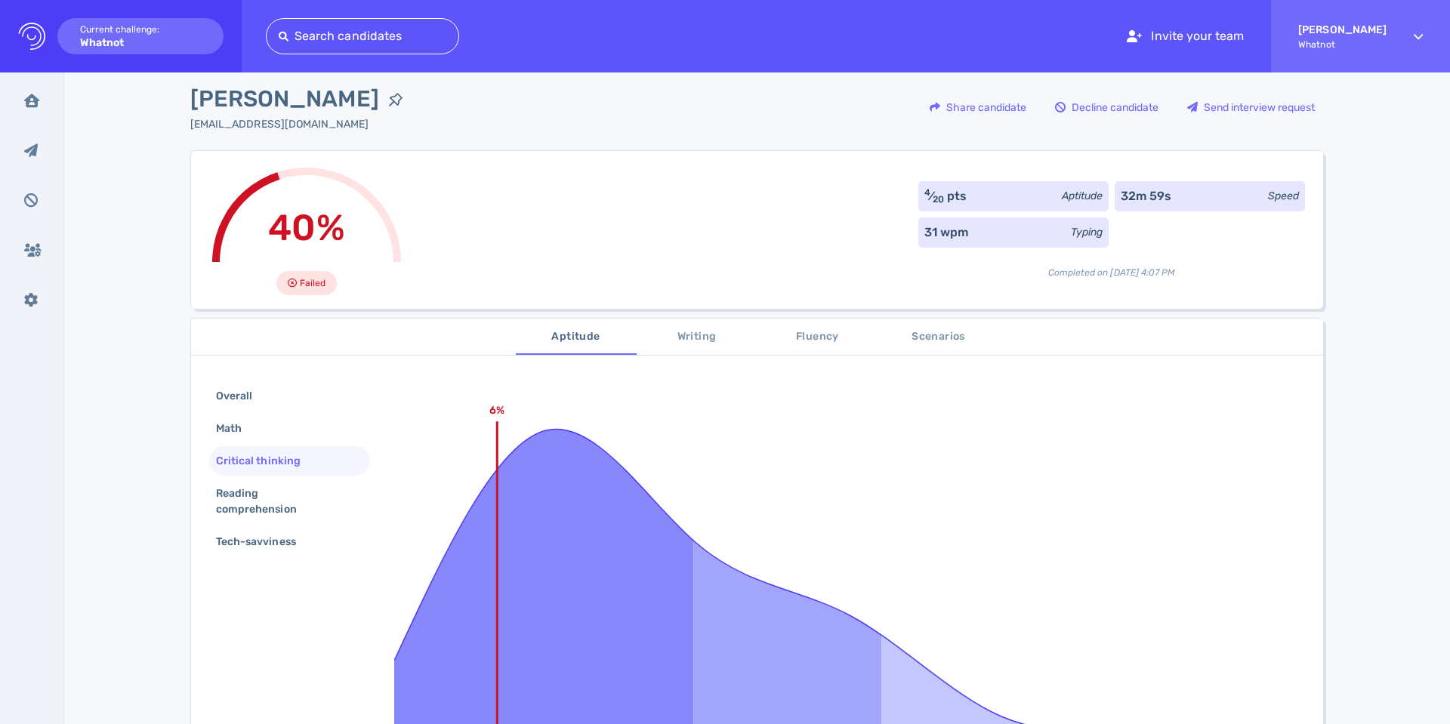
scroll to position [21, 0]
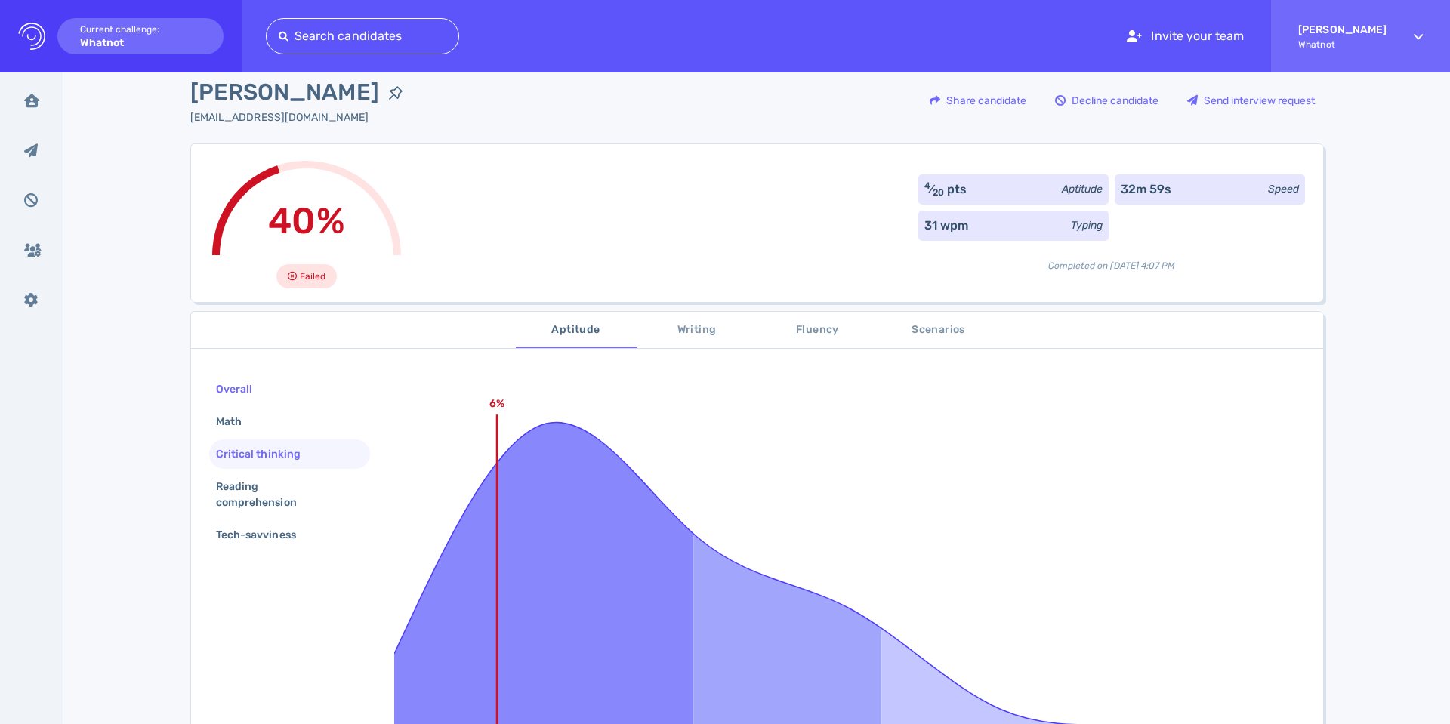
click at [233, 389] on div "Overall" at bounding box center [241, 389] width 57 height 22
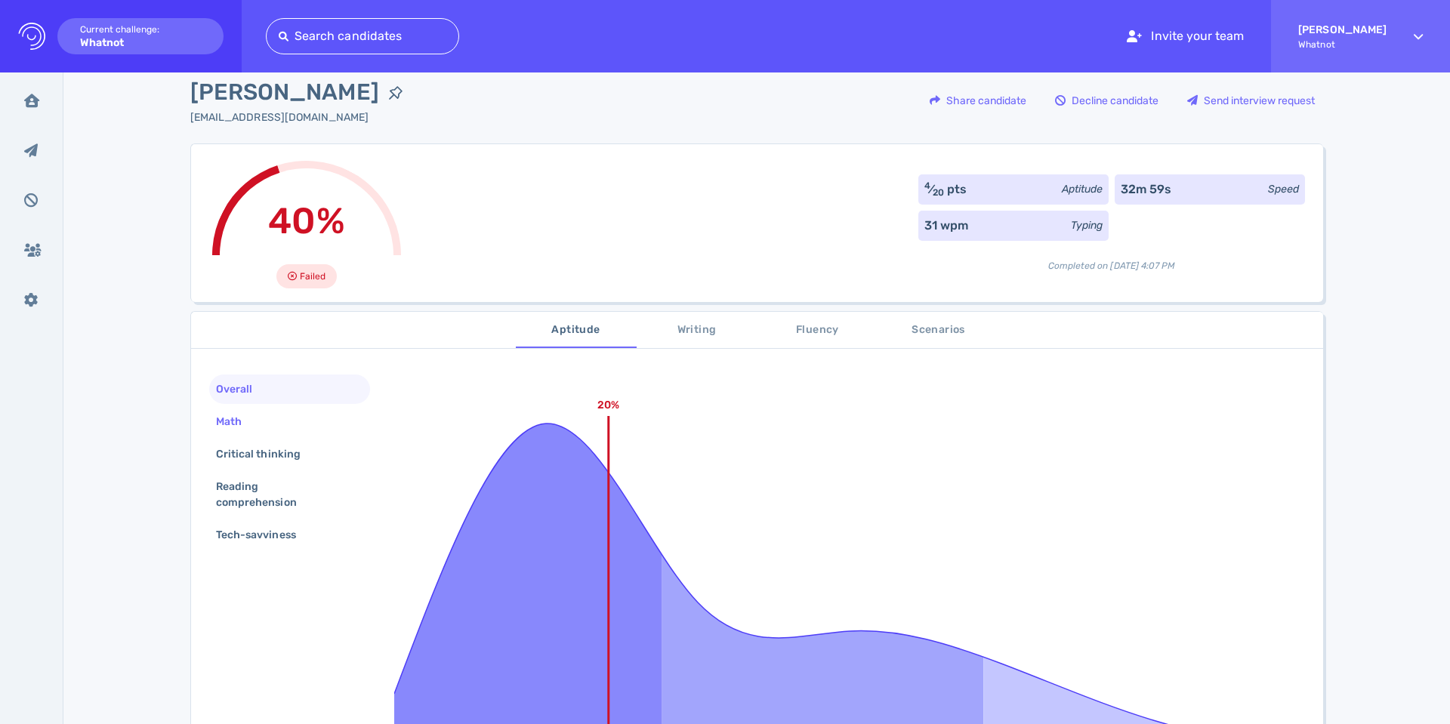
click at [256, 411] on div "Math" at bounding box center [289, 421] width 161 height 29
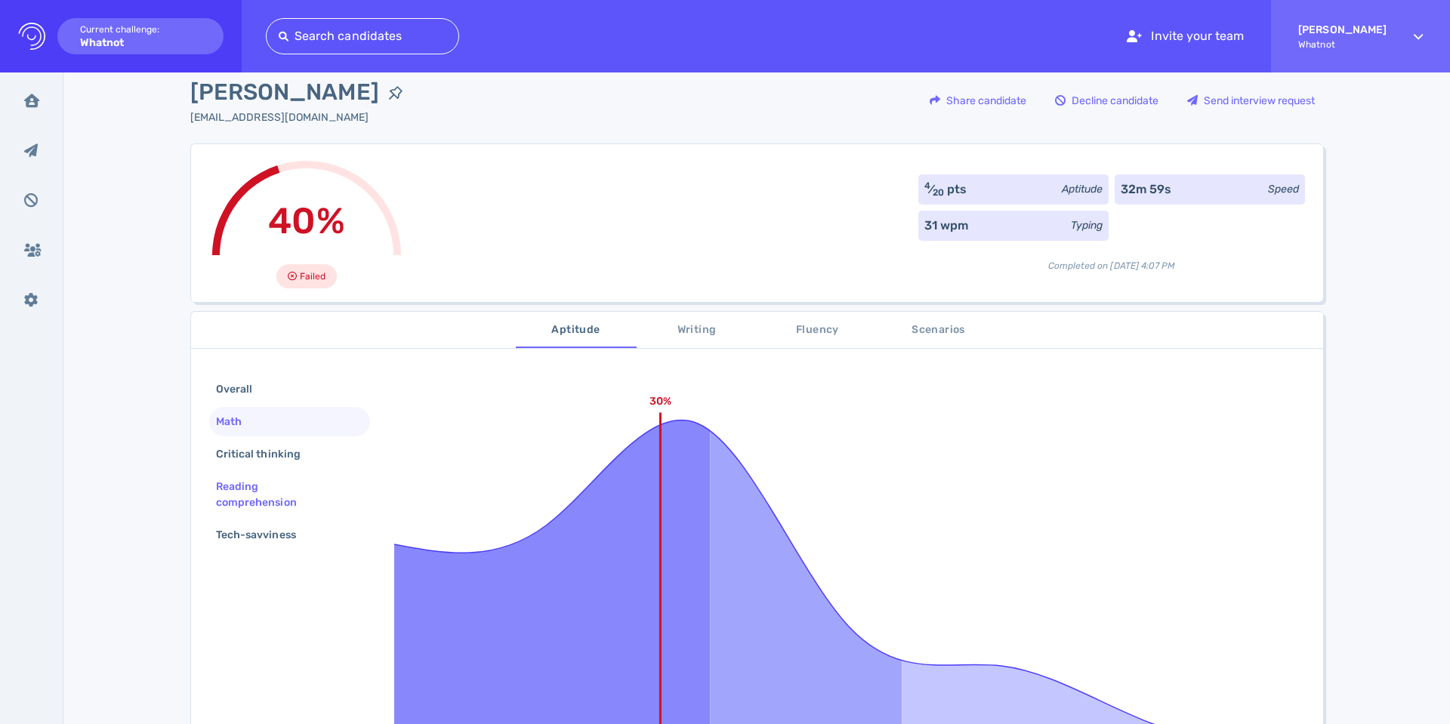
click at [230, 488] on div "Reading comprehension" at bounding box center [283, 495] width 141 height 38
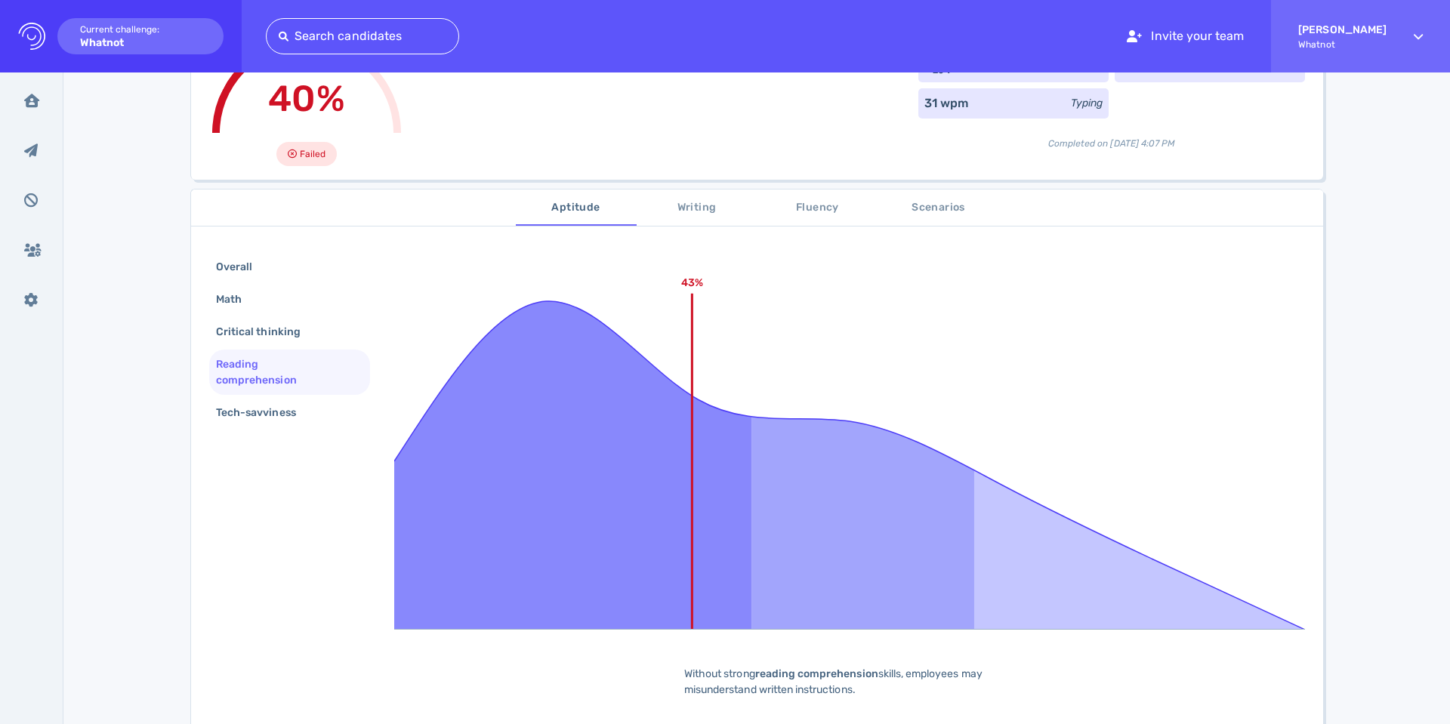
scroll to position [155, 0]
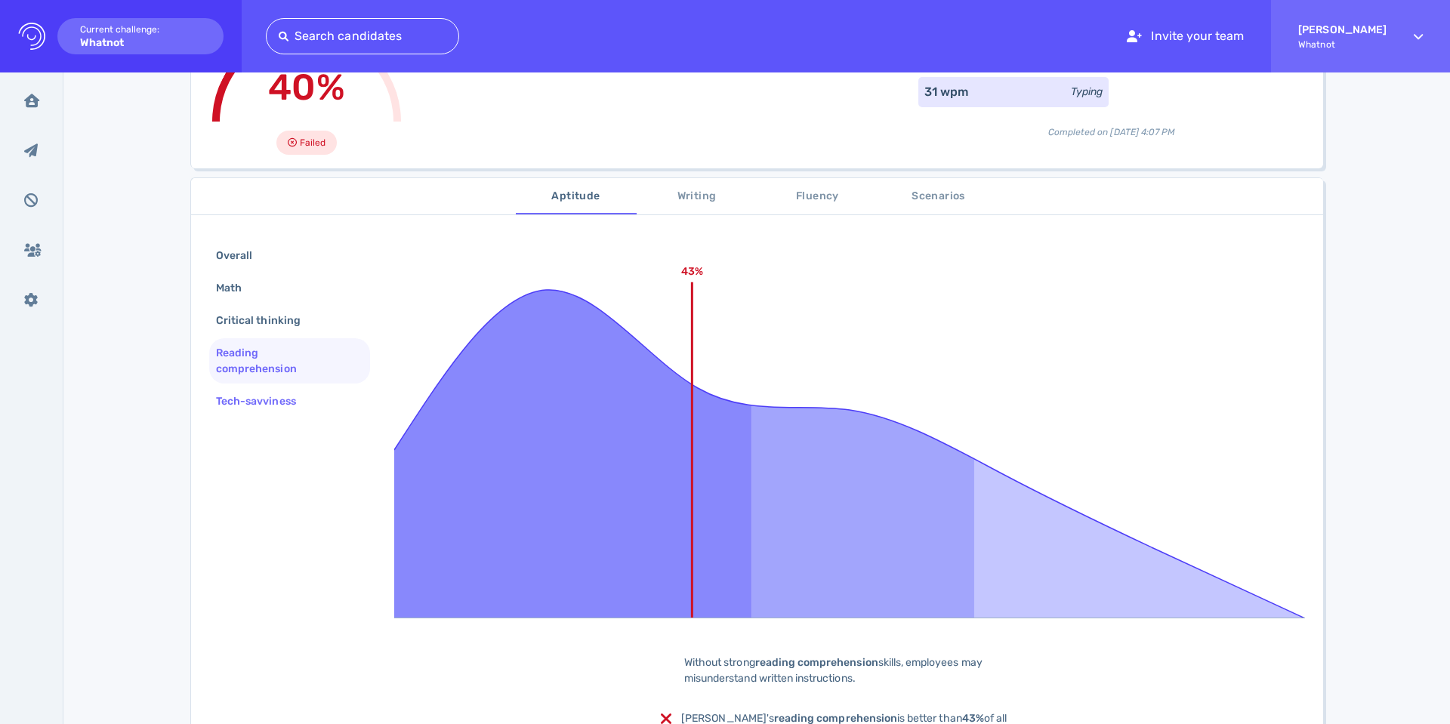
click at [276, 402] on div "Tech-savviness" at bounding box center [263, 401] width 101 height 22
